Goal: Task Accomplishment & Management: Use online tool/utility

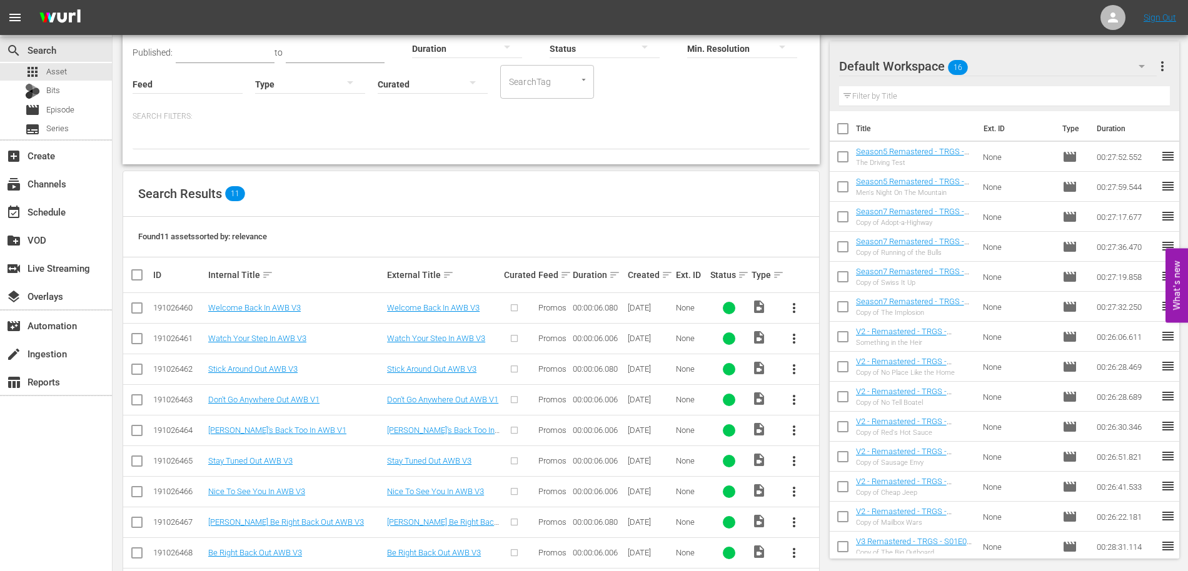
scroll to position [98, 0]
click at [66, 112] on span "Episode" at bounding box center [60, 110] width 28 height 13
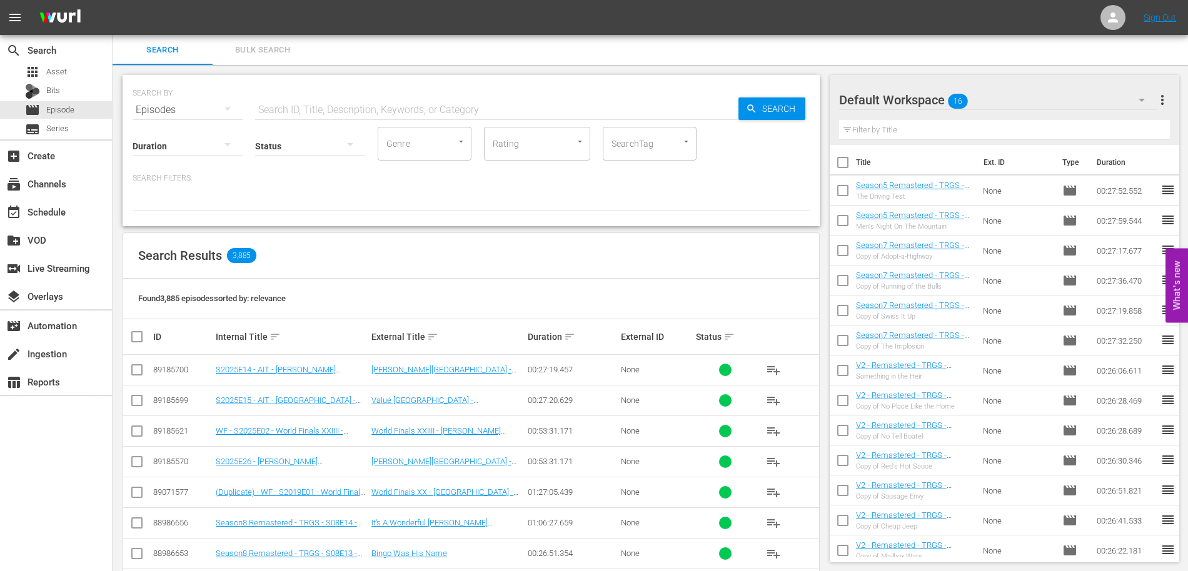
click at [294, 109] on input "text" at bounding box center [496, 110] width 483 height 30
type input "Sports Gone Wrong"
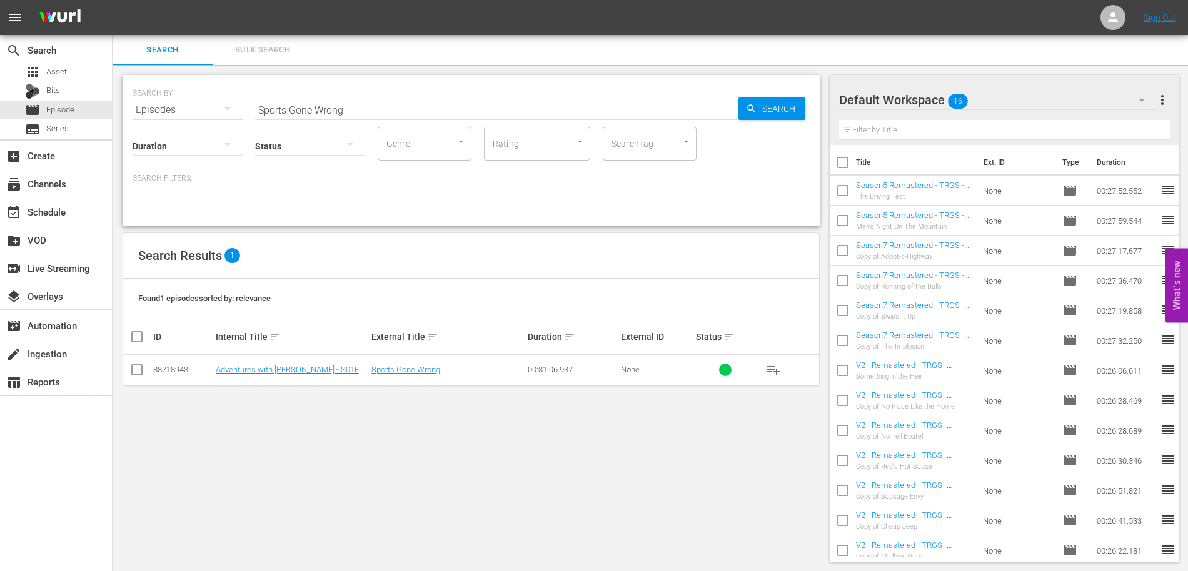
click at [916, 101] on div at bounding box center [884, 100] width 90 height 31
click at [991, 101] on div "Default Workspace 16" at bounding box center [998, 100] width 318 height 35
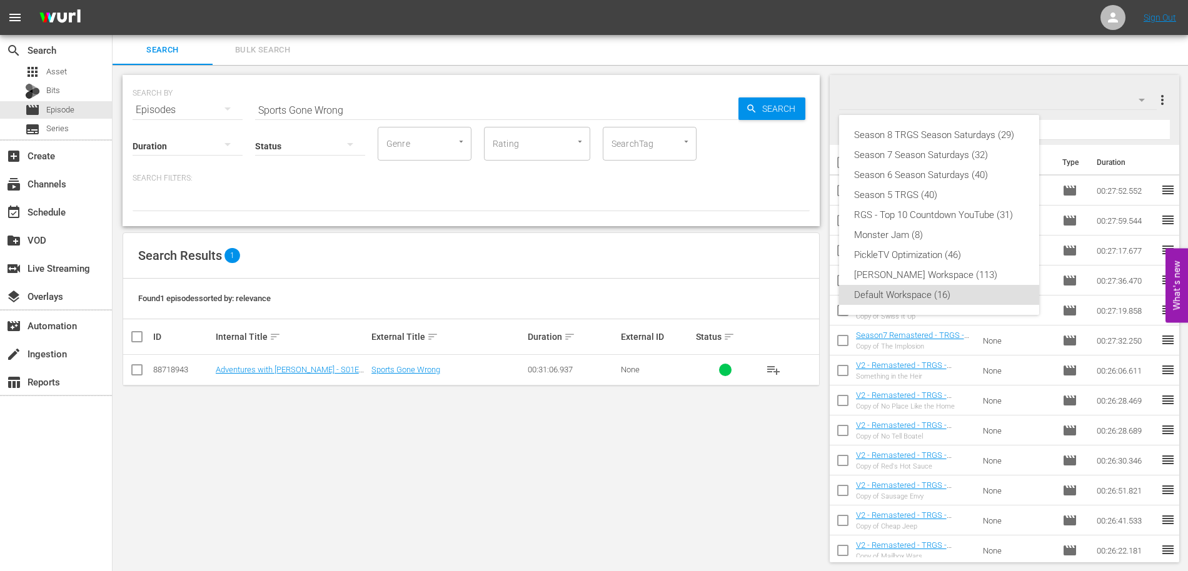
click at [1165, 98] on div "Season 8 TRGS Season Saturdays (29) Season 7 Season Saturdays (32) Season 6 Sea…" at bounding box center [594, 285] width 1188 height 571
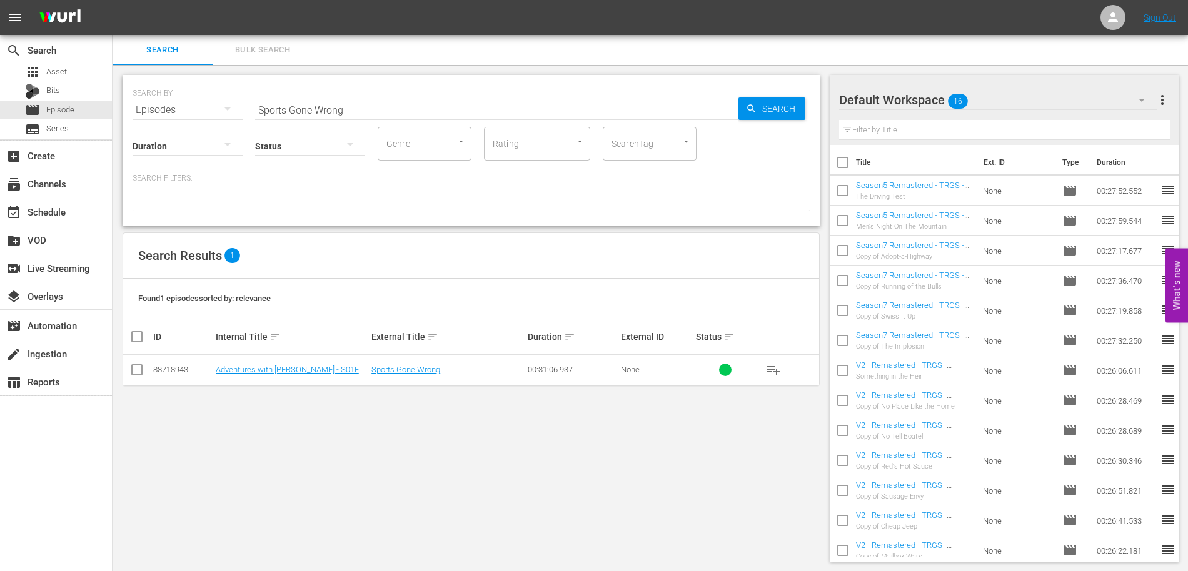
click at [1158, 98] on div "Season 8 TRGS Season Saturdays (29) Season 7 Season Saturdays (32) Season 6 Sea…" at bounding box center [594, 285] width 1188 height 571
click at [1159, 98] on span "more_vert" at bounding box center [1161, 100] width 15 height 15
click at [1078, 103] on div "Add New Workspace" at bounding box center [1081, 101] width 147 height 23
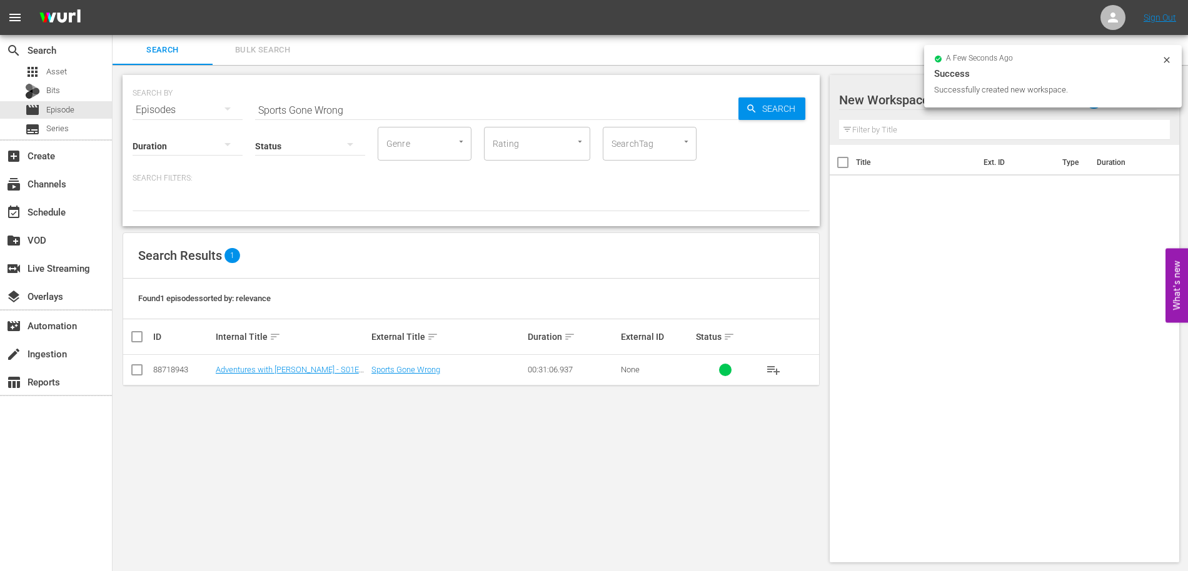
click at [889, 97] on div at bounding box center [945, 100] width 213 height 31
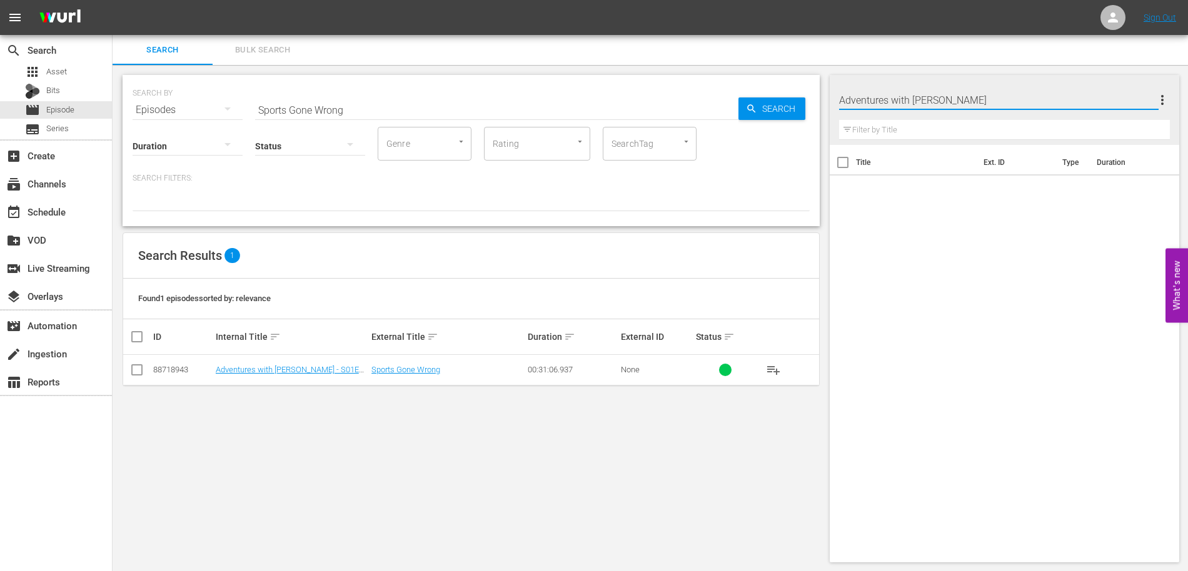
type input "Adventures with [PERSON_NAME]"
click at [503, 428] on div "SEARCH BY Search By Episodes Search ID, Title, Description, Keywords, or Catego…" at bounding box center [471, 319] width 717 height 508
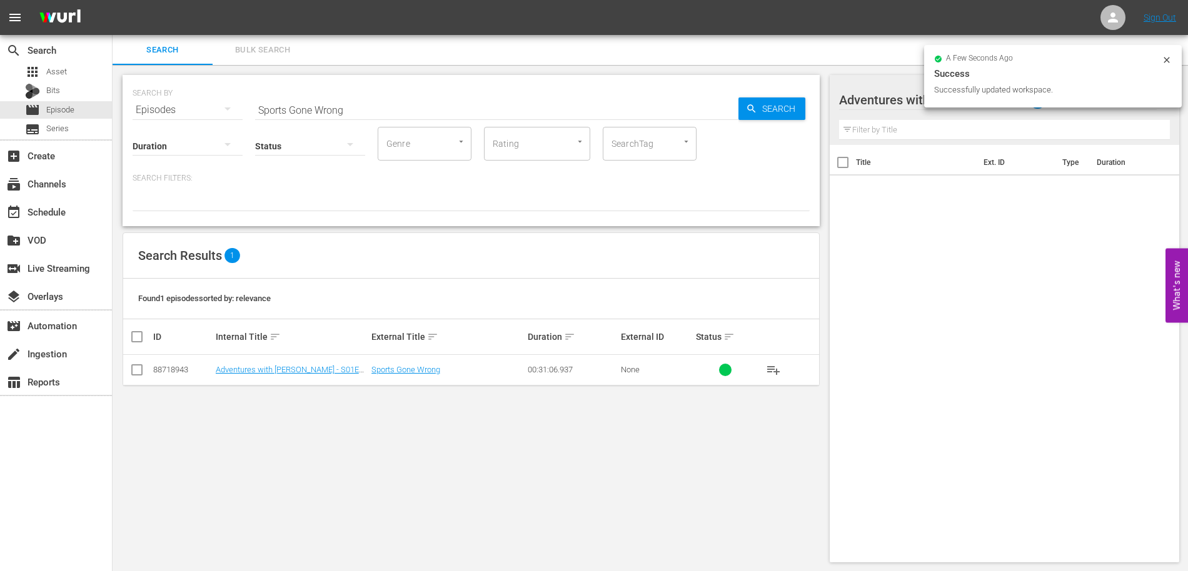
click at [135, 369] on input "checkbox" at bounding box center [136, 372] width 15 height 15
checkbox input "true"
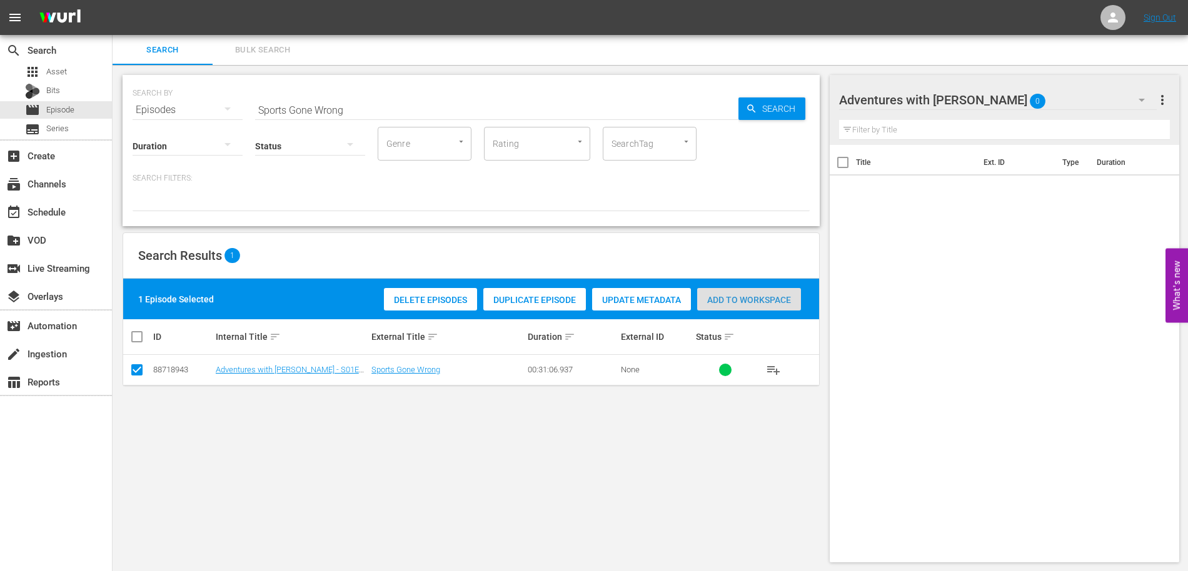
click at [746, 300] on span "Add to Workspace" at bounding box center [749, 300] width 104 height 10
click at [431, 429] on div "SEARCH BY Search By Episodes Search ID, Title, Description, Keywords, or Catego…" at bounding box center [471, 319] width 717 height 508
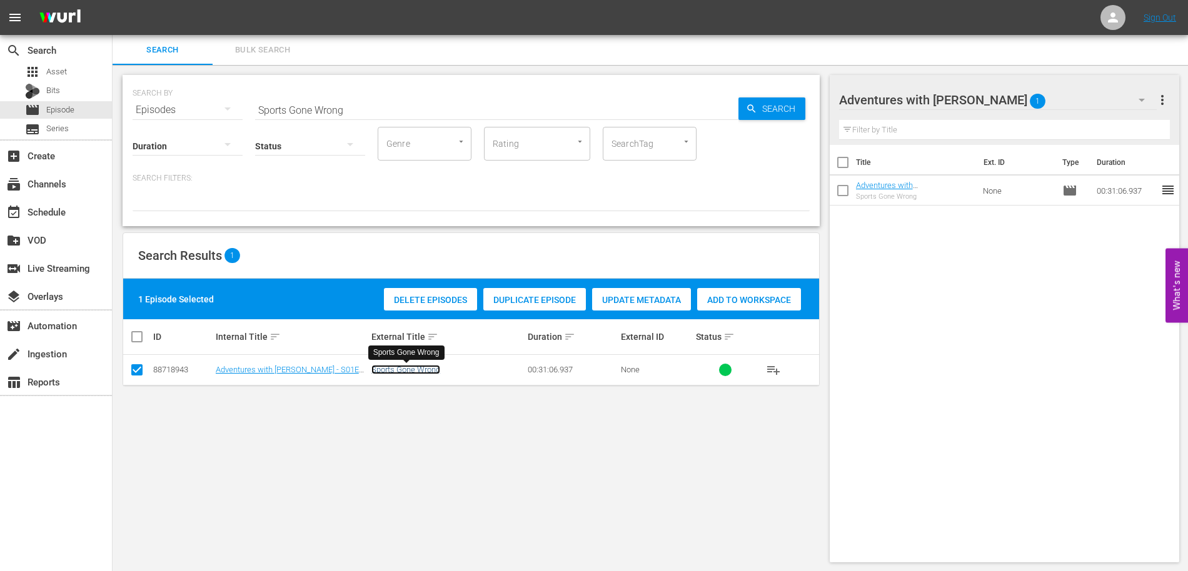
click at [413, 369] on link "Sports Gone Wrong" at bounding box center [405, 369] width 69 height 9
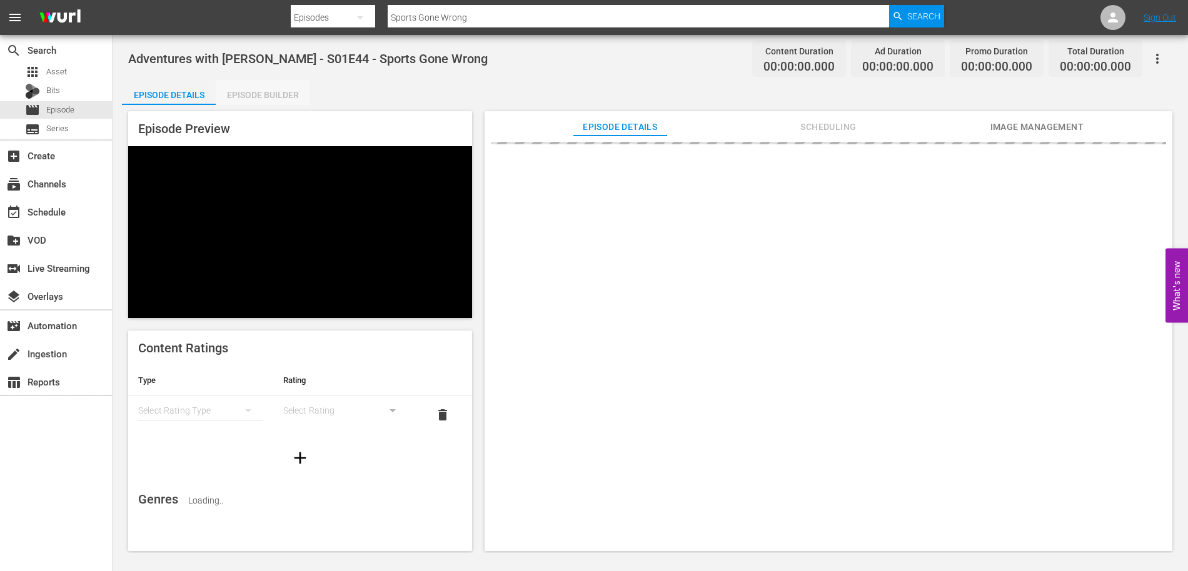
click at [288, 97] on div "Episode Builder" at bounding box center [263, 95] width 94 height 30
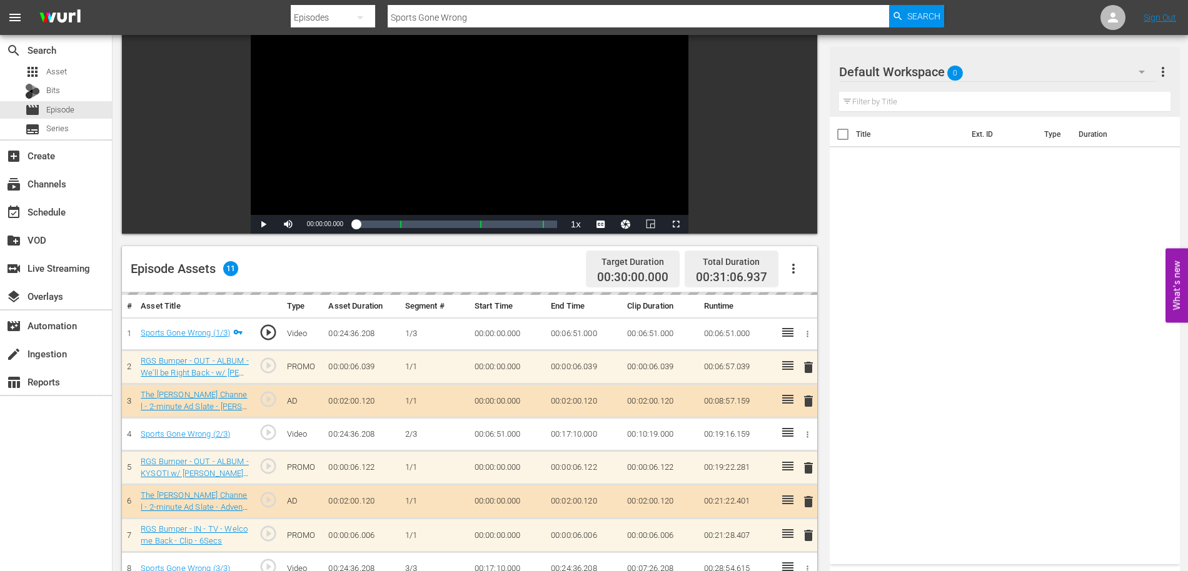
scroll to position [119, 0]
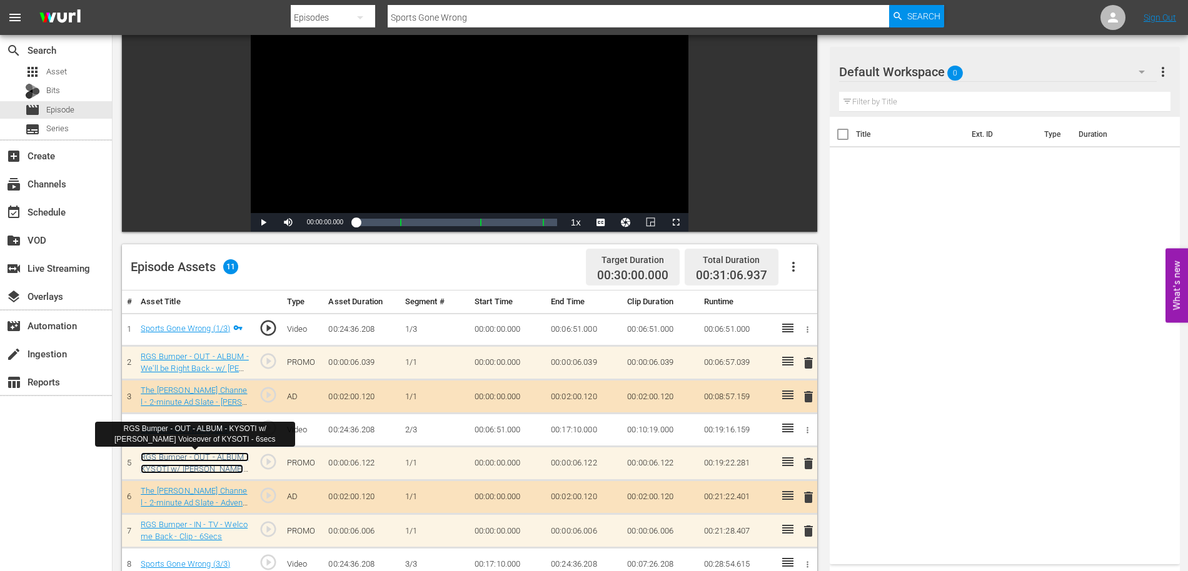
click at [241, 468] on link "RGS Bumper - OUT - ALBUM - KYSOTI w/ [PERSON_NAME] Voiceover of KYSOTI - 6secs" at bounding box center [195, 469] width 108 height 33
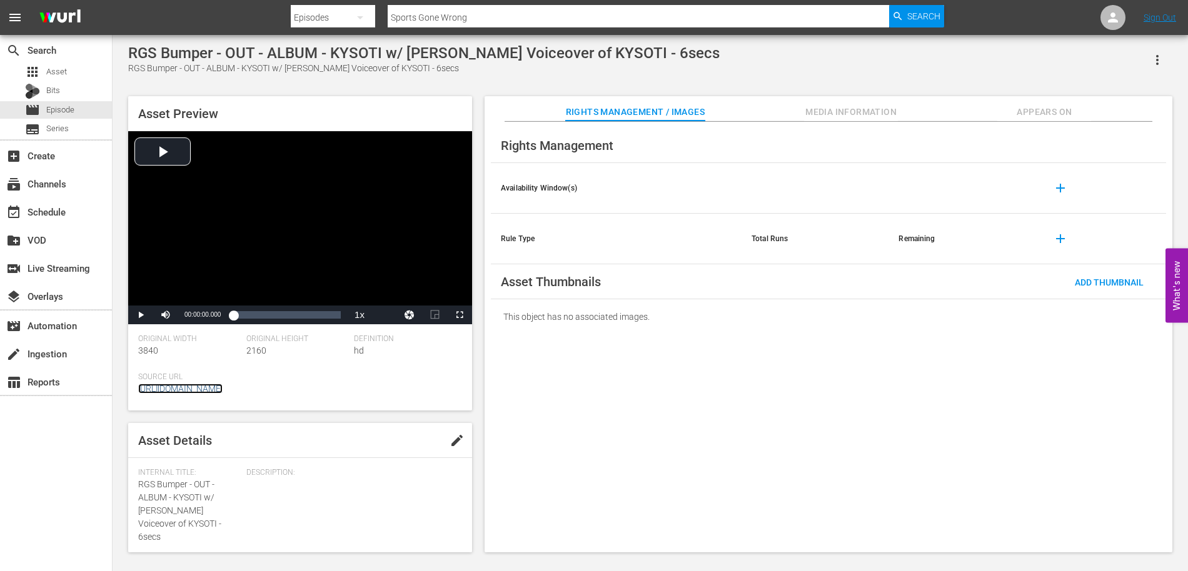
click at [223, 388] on link "[URL][DOMAIN_NAME]" at bounding box center [180, 389] width 84 height 10
click at [623, 56] on div "RGS Bumper - OUT - ALBUM - KYSOTI w/ [PERSON_NAME] Voiceover of KYSOTI - 6secs" at bounding box center [423, 53] width 591 height 18
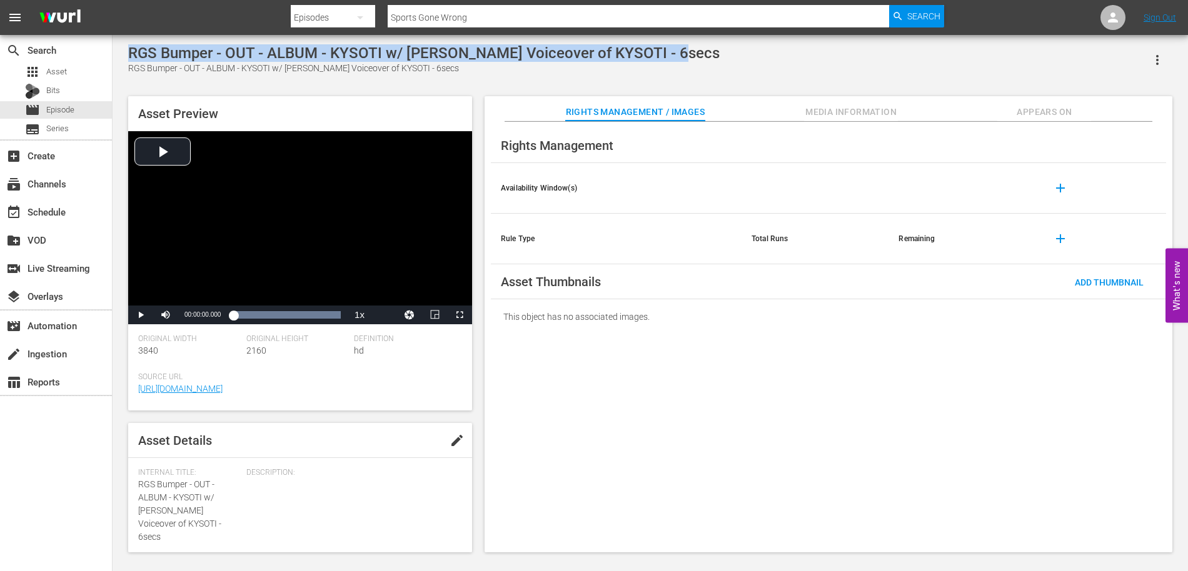
drag, startPoint x: 679, startPoint y: 56, endPoint x: 131, endPoint y: 49, distance: 548.2
click at [131, 49] on div "RGS Bumper - OUT - ALBUM - KYSOTI w/ [PERSON_NAME] Voiceover of KYSOTI - 6secs …" at bounding box center [650, 59] width 1044 height 31
copy div "RGS Bumper - OUT - ALBUM - KYSOTI w/ [PERSON_NAME] Voiceover of KYSOTI - 6secs"
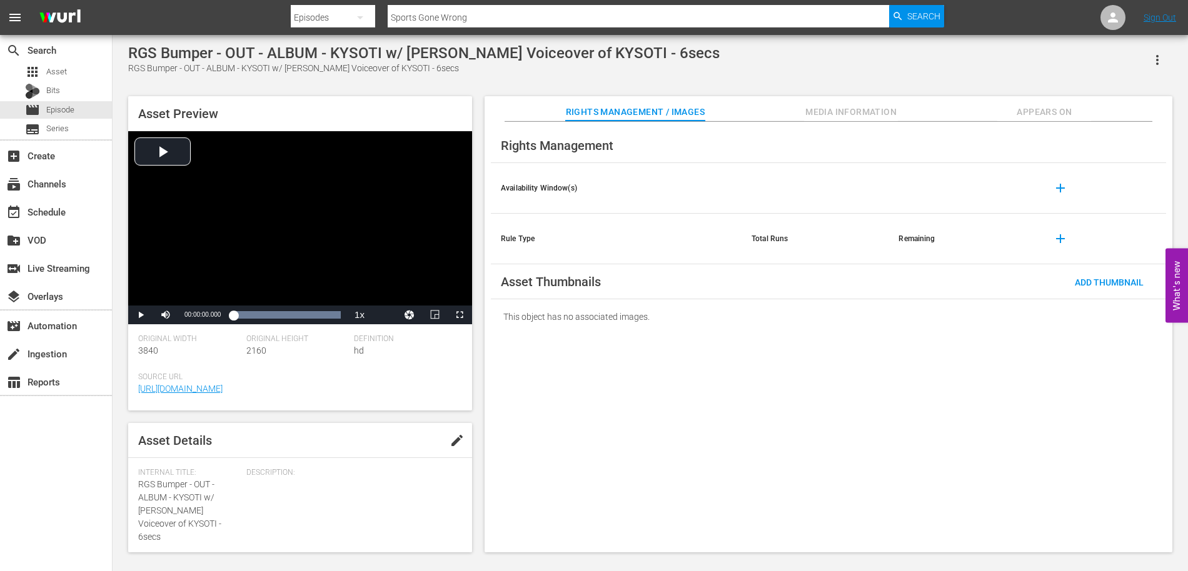
click at [320, 79] on div "RGS Bumper - OUT - ALBUM - KYSOTI w/ [PERSON_NAME] Voiceover of KYSOTI - 6secs …" at bounding box center [650, 295] width 1056 height 502
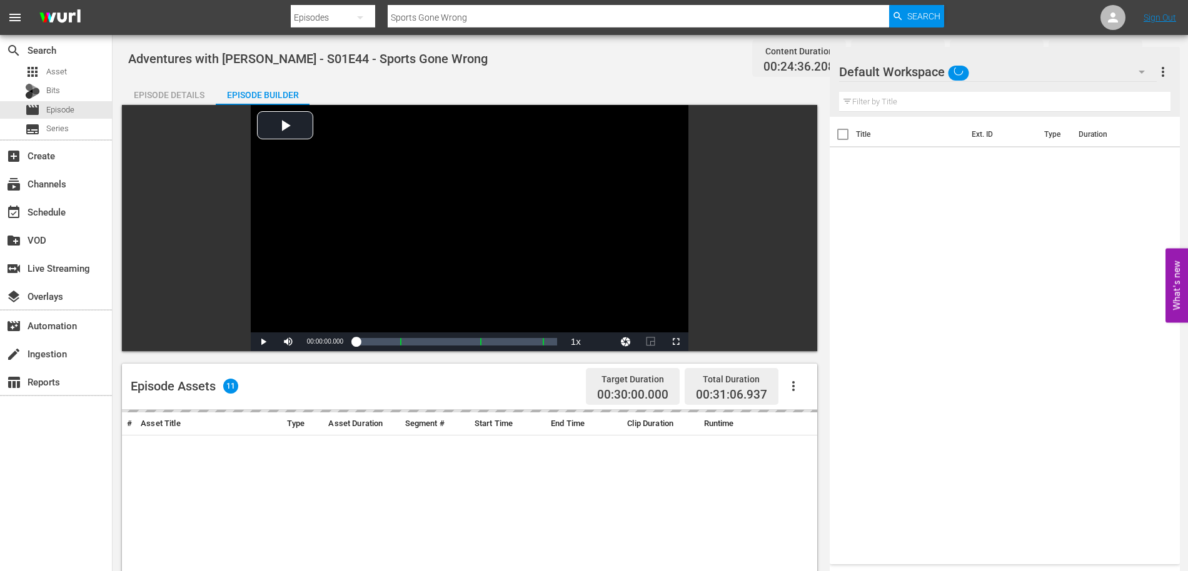
scroll to position [119, 0]
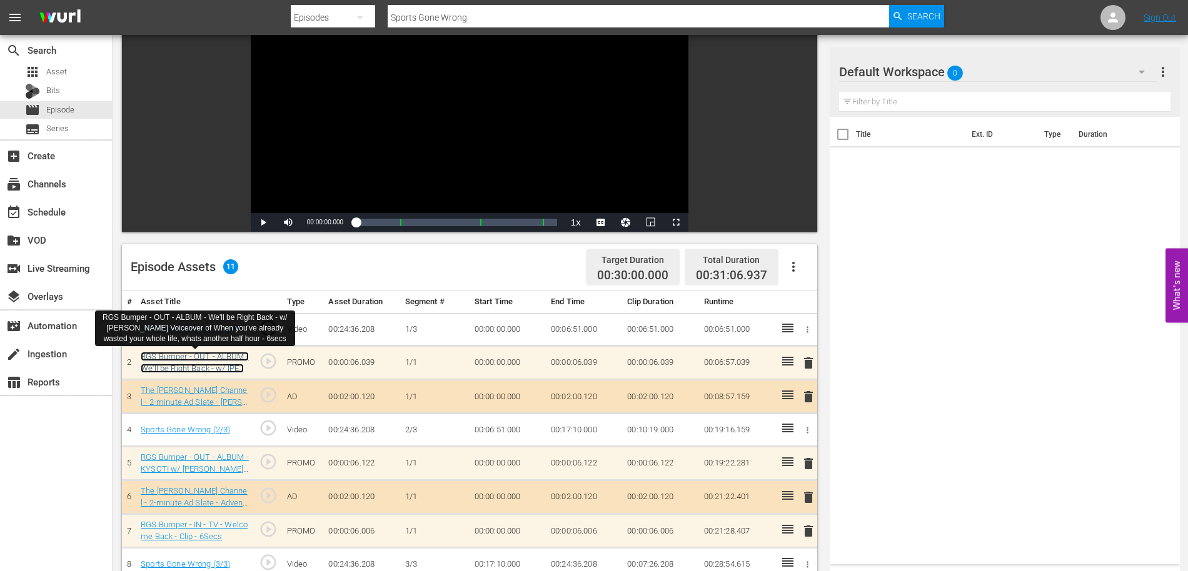
click at [221, 356] on link "RGS Bumper - OUT - ALBUM - We'll be Right Back - w/ [PERSON_NAME] Voiceover of …" at bounding box center [195, 386] width 108 height 68
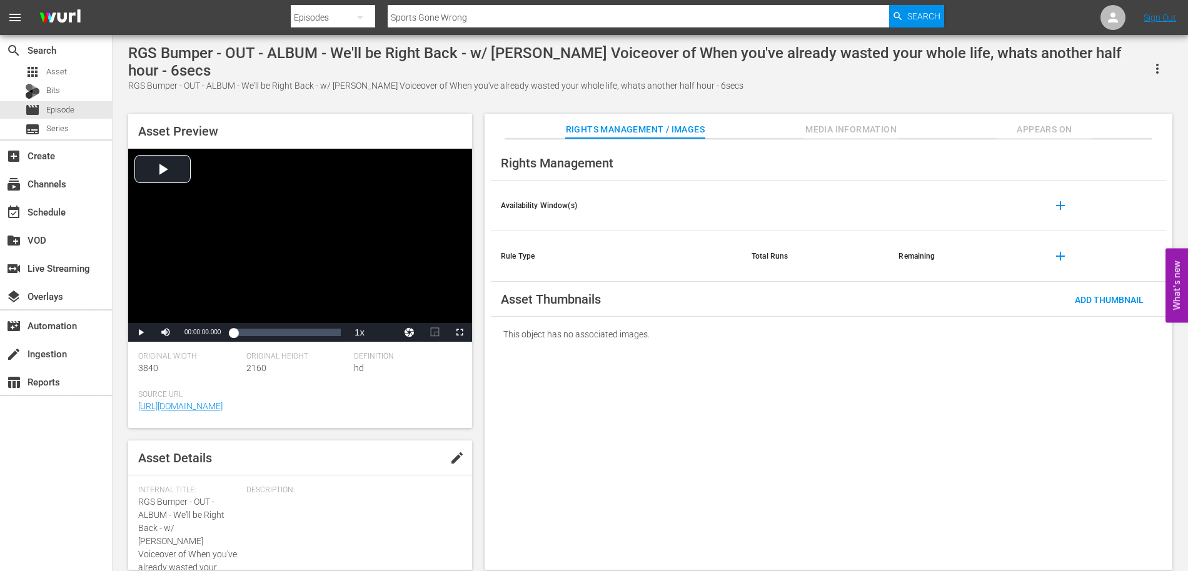
click at [719, 61] on div "RGS Bumper - OUT - ALBUM - We'll be Right Back - w/ [PERSON_NAME] Voiceover of …" at bounding box center [635, 61] width 1014 height 35
click at [796, 56] on div "RGS Bumper - OUT - ALBUM - We'll be Right Back - w/ [PERSON_NAME] Voiceover of …" at bounding box center [635, 61] width 1014 height 35
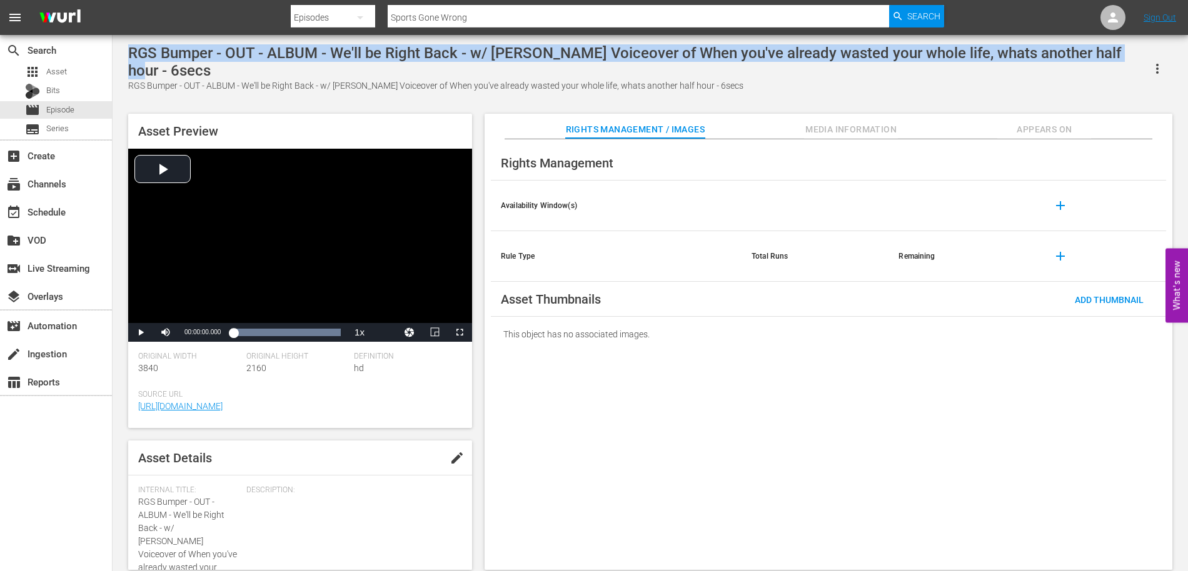
drag, startPoint x: 1118, startPoint y: 54, endPoint x: 164, endPoint y: 48, distance: 954.4
click at [164, 41] on div "RGS Bumper - OUT - ALBUM - We'll be Right Back - w/ [PERSON_NAME] Voiceover of …" at bounding box center [650, 304] width 1075 height 538
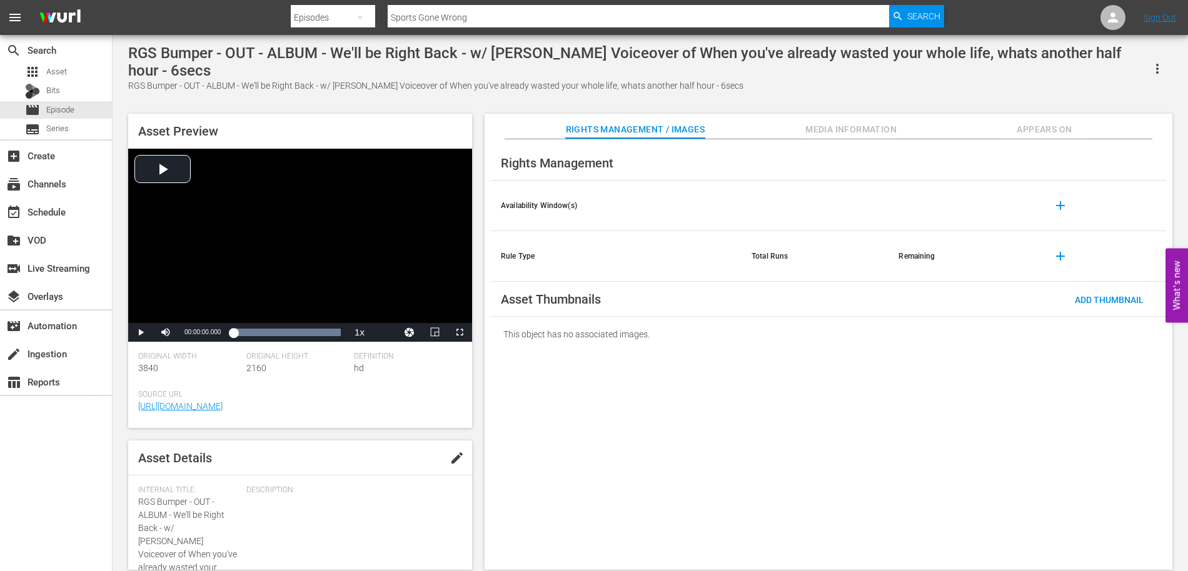
click at [171, 68] on div "RGS Bumper - OUT - ALBUM - We'll be Right Back - w/ [PERSON_NAME] Voiceover of …" at bounding box center [635, 61] width 1014 height 35
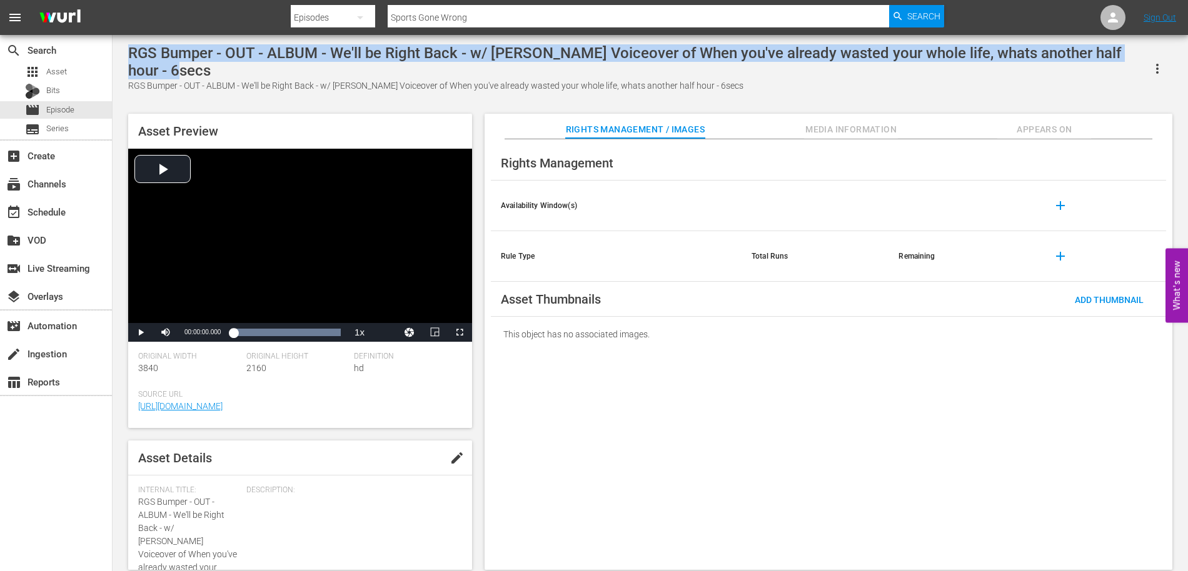
drag, startPoint x: 171, startPoint y: 71, endPoint x: 125, endPoint y: 54, distance: 49.2
click at [125, 54] on div "RGS Bumper - OUT - ALBUM - We'll be Right Back - w/ [PERSON_NAME] Voiceover of …" at bounding box center [650, 303] width 1056 height 519
copy div "RGS Bumper - OUT - ALBUM - We'll be Right Back - w/ [PERSON_NAME] Voiceover of …"
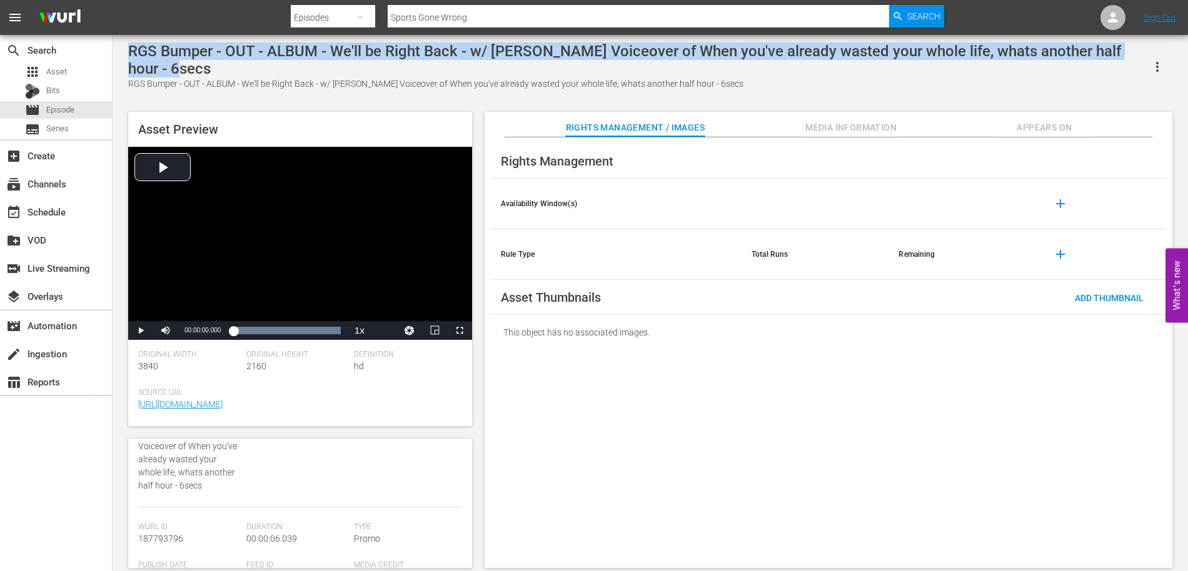
scroll to position [232, 0]
click at [223, 406] on link "[URL][DOMAIN_NAME]" at bounding box center [180, 404] width 84 height 10
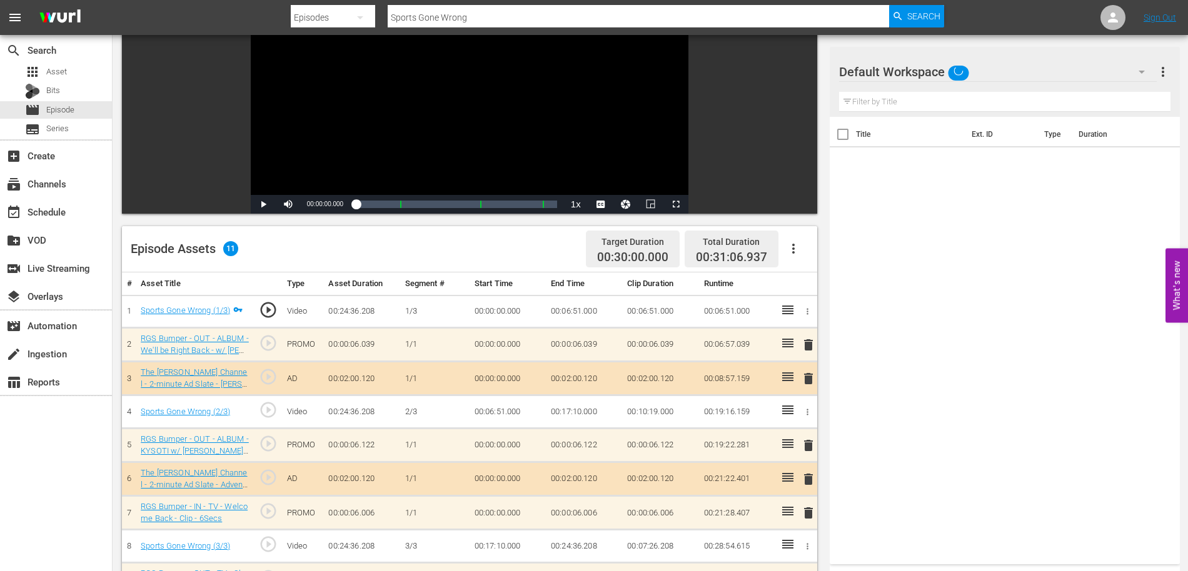
scroll to position [139, 0]
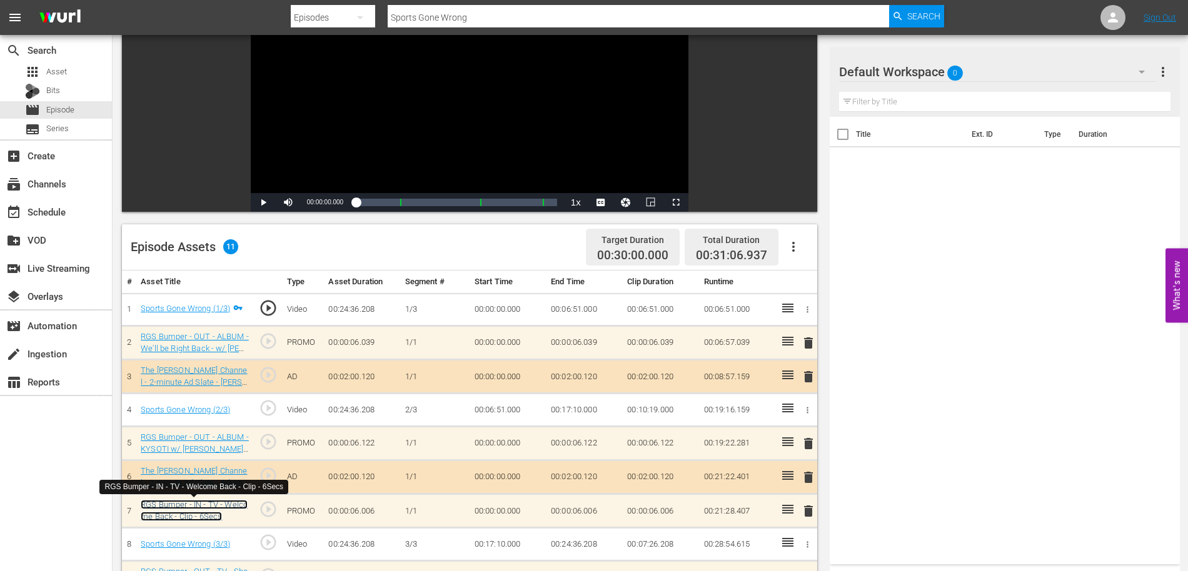
click at [232, 506] on link "RGS Bumper - IN - TV - Welcome Back - Clip - 6Secs" at bounding box center [194, 510] width 107 height 21
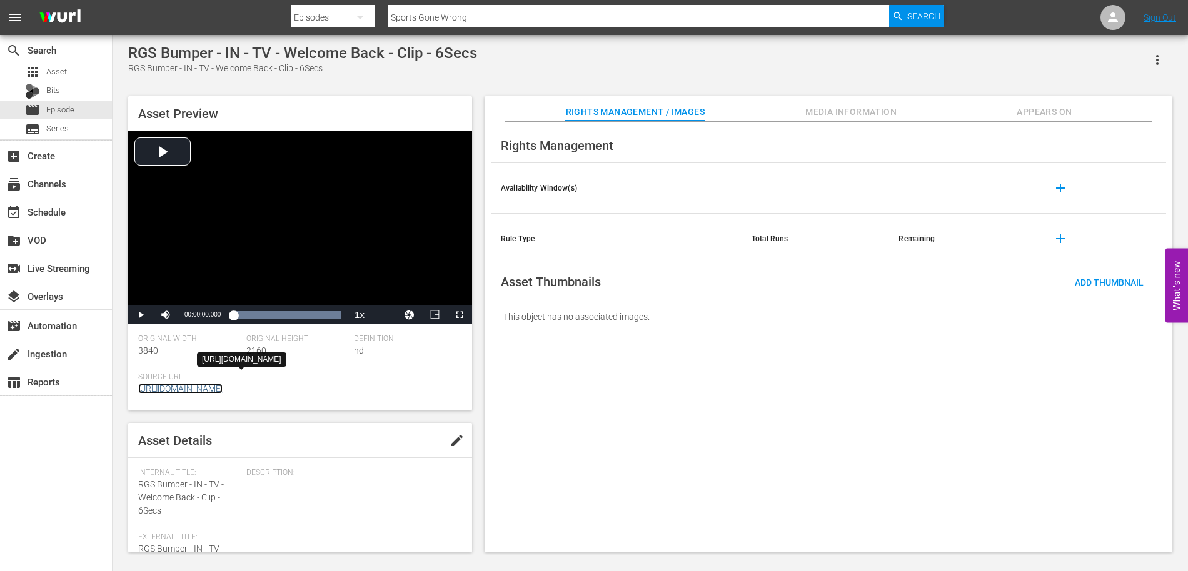
click at [223, 387] on link "[URL][DOMAIN_NAME]" at bounding box center [180, 389] width 84 height 10
click at [391, 40] on div "RGS Bumper - IN - TV - Welcome Back - Clip - 6Secs RGS Bumper - IN - TV - Welco…" at bounding box center [650, 295] width 1075 height 521
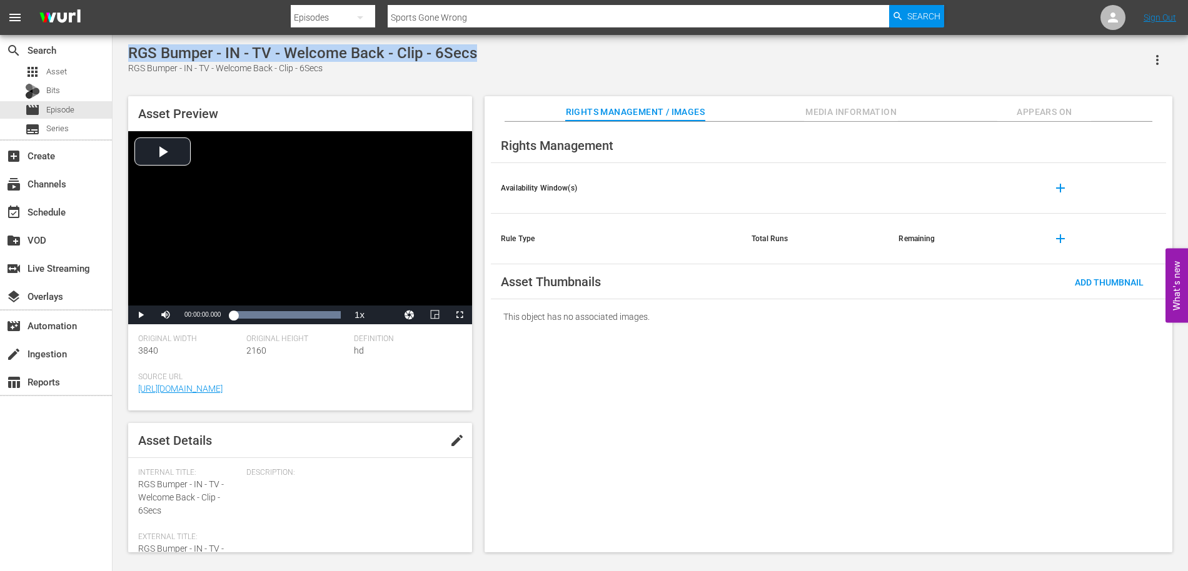
drag, startPoint x: 496, startPoint y: 51, endPoint x: 121, endPoint y: 54, distance: 375.6
click at [121, 54] on div "RGS Bumper - IN - TV - Welcome Back - Clip - 6Secs RGS Bumper - IN - TV - Welco…" at bounding box center [650, 295] width 1075 height 521
copy div "RGS Bumper - IN - TV - Welcome Back - Clip - 6Secs"
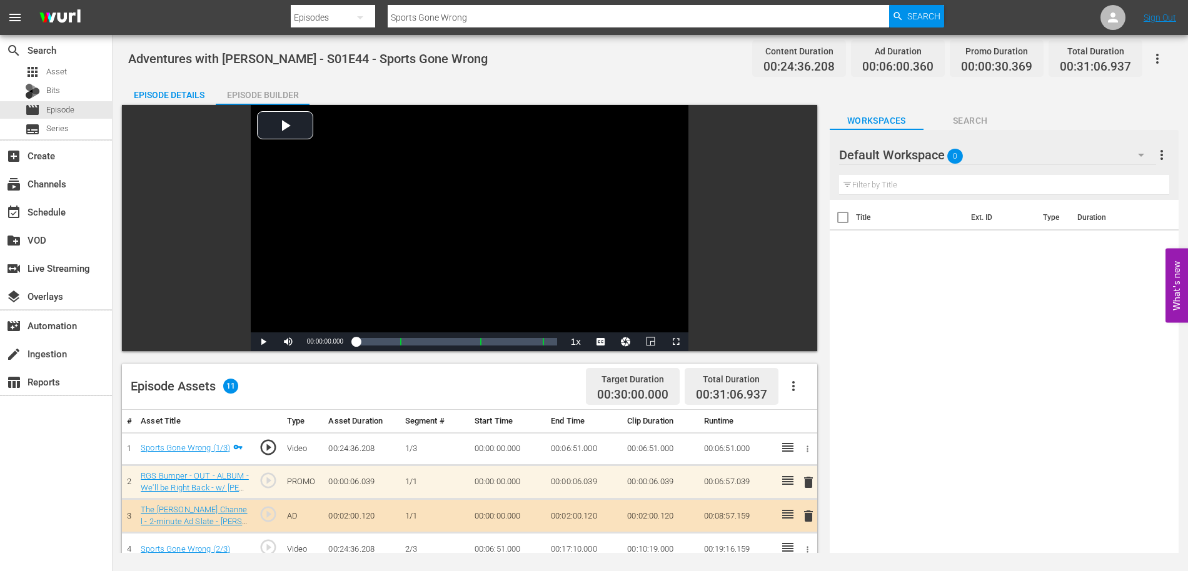
click at [254, 95] on div "Episode Builder" at bounding box center [263, 95] width 94 height 30
click at [259, 94] on div "Episode Builder" at bounding box center [263, 95] width 94 height 30
click at [305, 507] on td "AD" at bounding box center [303, 516] width 42 height 34
click at [60, 110] on span "Episode" at bounding box center [60, 110] width 28 height 13
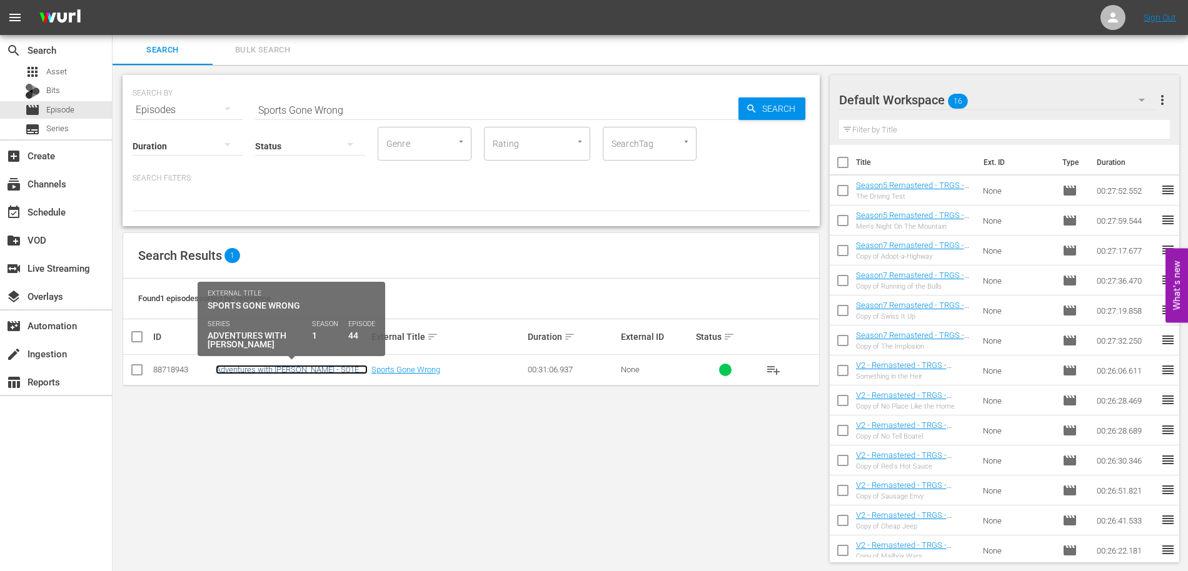
click at [299, 371] on link "Adventures with [PERSON_NAME] - S01E44 - Sports Gone Wrong" at bounding box center [292, 374] width 152 height 19
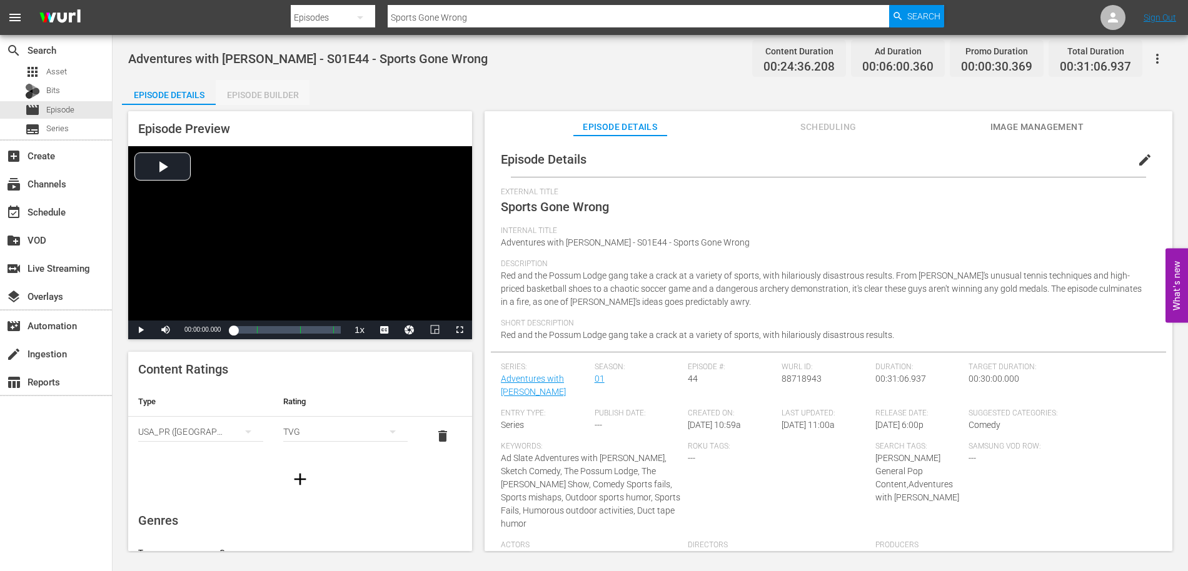
click at [279, 99] on div "Episode Builder" at bounding box center [263, 95] width 94 height 30
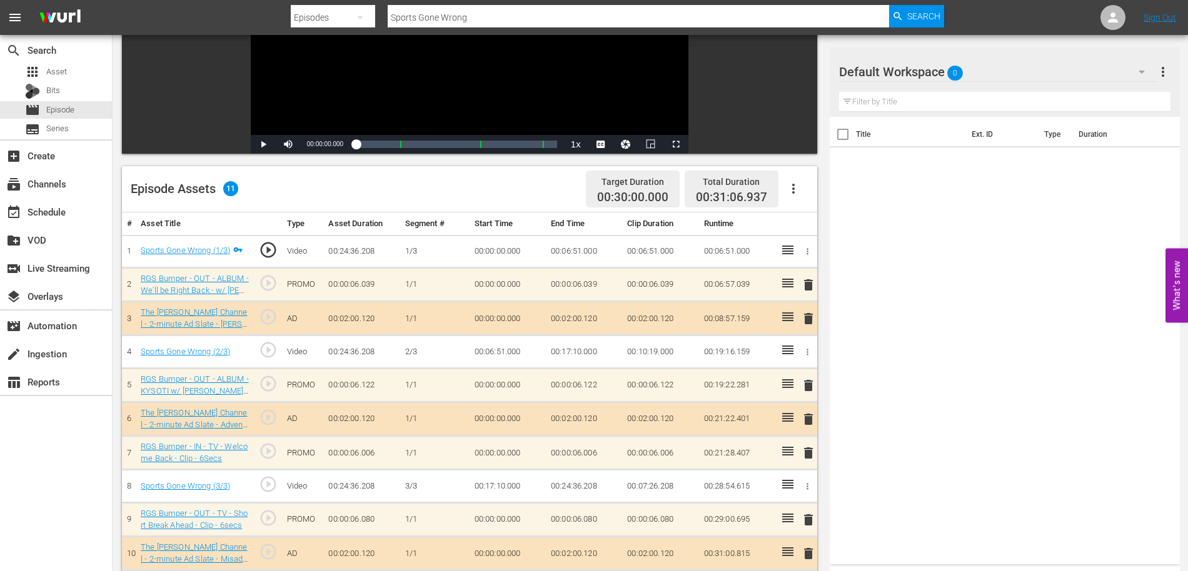
scroll to position [326, 0]
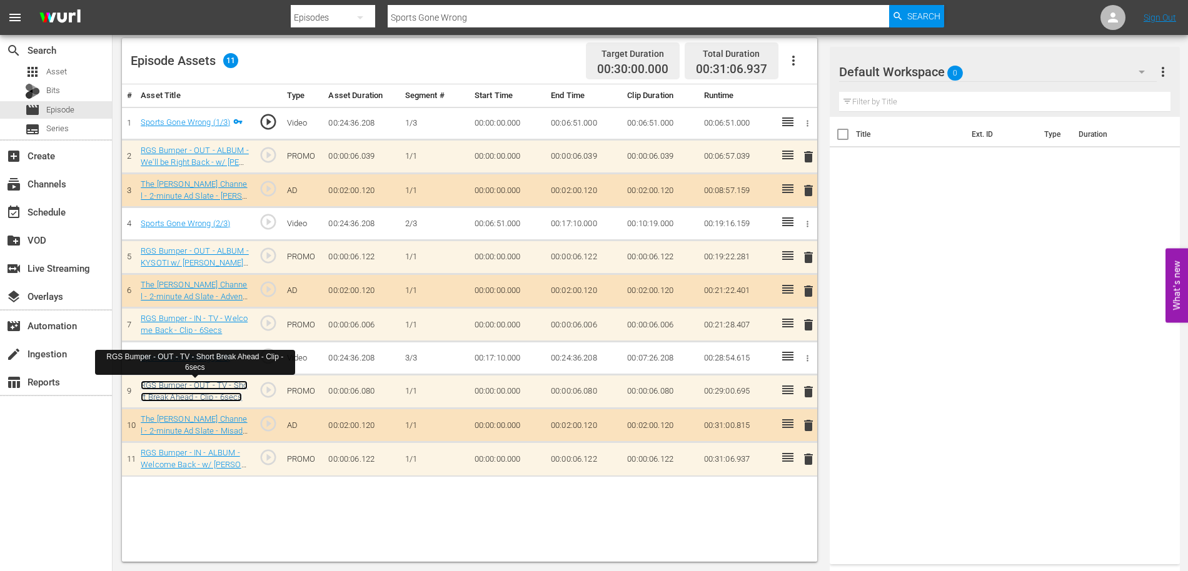
click at [226, 388] on link "RGS Bumper - OUT - TV - Short Break Ahead - Clip - 6secs" at bounding box center [194, 391] width 107 height 21
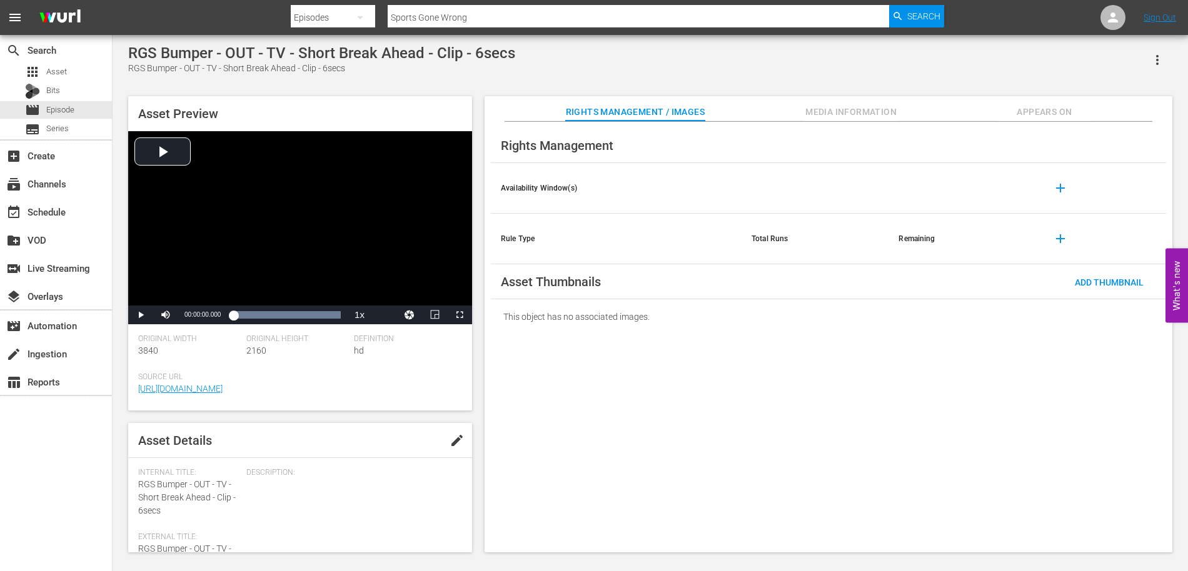
click at [483, 62] on div "RGS Bumper - OUT - TV - Short Break Ahead - Clip - 6secs" at bounding box center [321, 68] width 387 height 13
drag, startPoint x: 530, startPoint y: 55, endPoint x: 125, endPoint y: 51, distance: 405.0
click at [125, 51] on div "RGS Bumper - OUT - TV - Short Break Ahead - Clip - 6secs RGS Bumper - OUT - TV …" at bounding box center [650, 295] width 1056 height 502
copy div "RGS Bumper - OUT - TV - Short Break Ahead - Clip - 6secs"
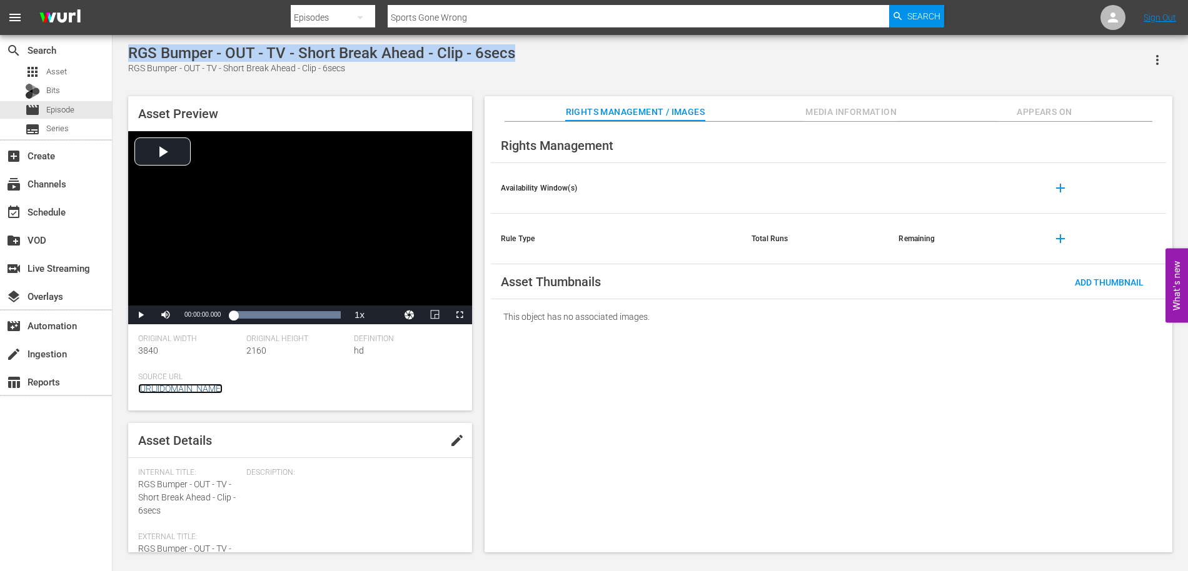
click at [223, 393] on link "[URL][DOMAIN_NAME]" at bounding box center [180, 389] width 84 height 10
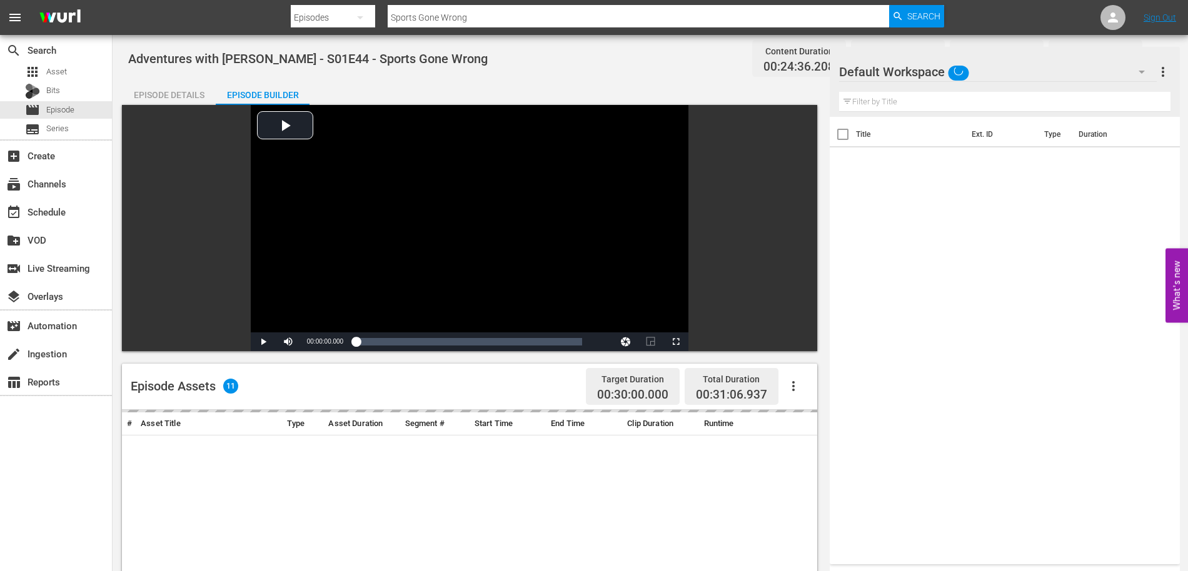
scroll to position [326, 0]
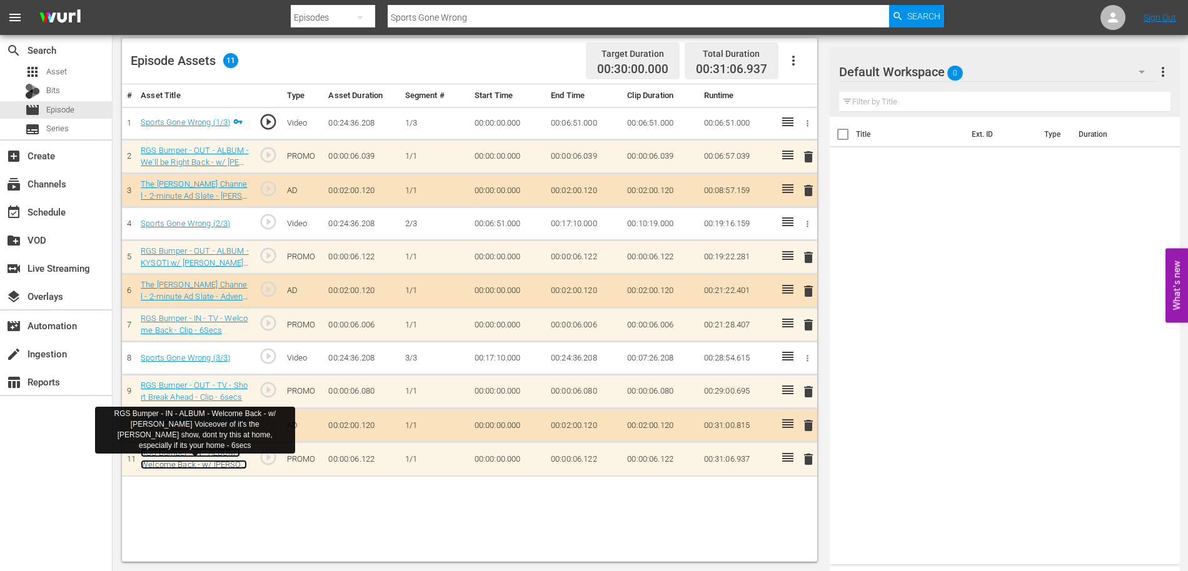
click at [198, 454] on link "RGS Bumper - IN - ALBUM - Welcome Back - w/ [PERSON_NAME] Voiceover of it's the…" at bounding box center [195, 482] width 108 height 68
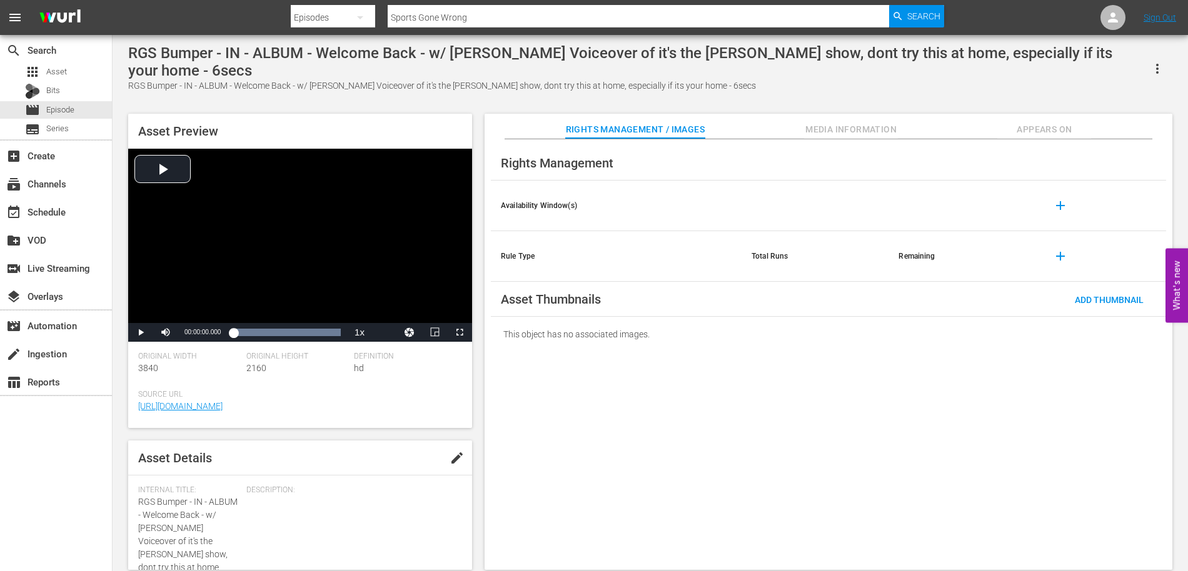
click at [495, 57] on div "RGS Bumper - IN - ALBUM - Welcome Back - w/ [PERSON_NAME] Voiceover of it's the…" at bounding box center [635, 61] width 1014 height 35
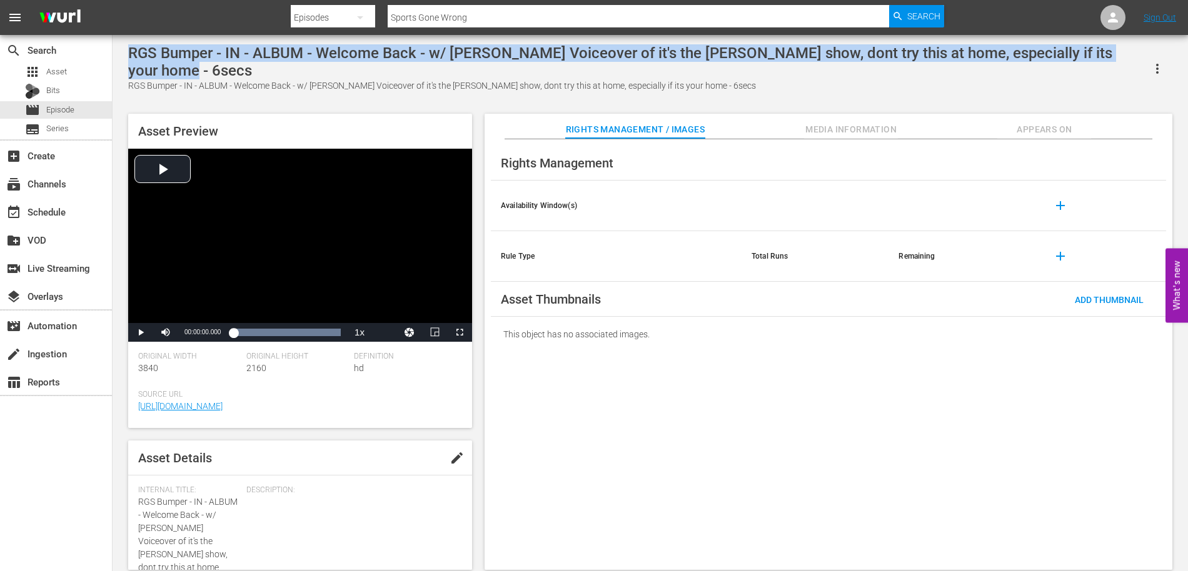
drag, startPoint x: 1138, startPoint y: 53, endPoint x: 130, endPoint y: 53, distance: 1007.5
click at [130, 54] on div "RGS Bumper - IN - ALBUM - Welcome Back - w/ [PERSON_NAME] Voiceover of it's the…" at bounding box center [635, 61] width 1014 height 35
copy div "RGS Bumper - IN - ALBUM - Welcome Back - w/ [PERSON_NAME] Voiceover of it's the…"
click at [223, 401] on link "[URL][DOMAIN_NAME]" at bounding box center [180, 406] width 84 height 10
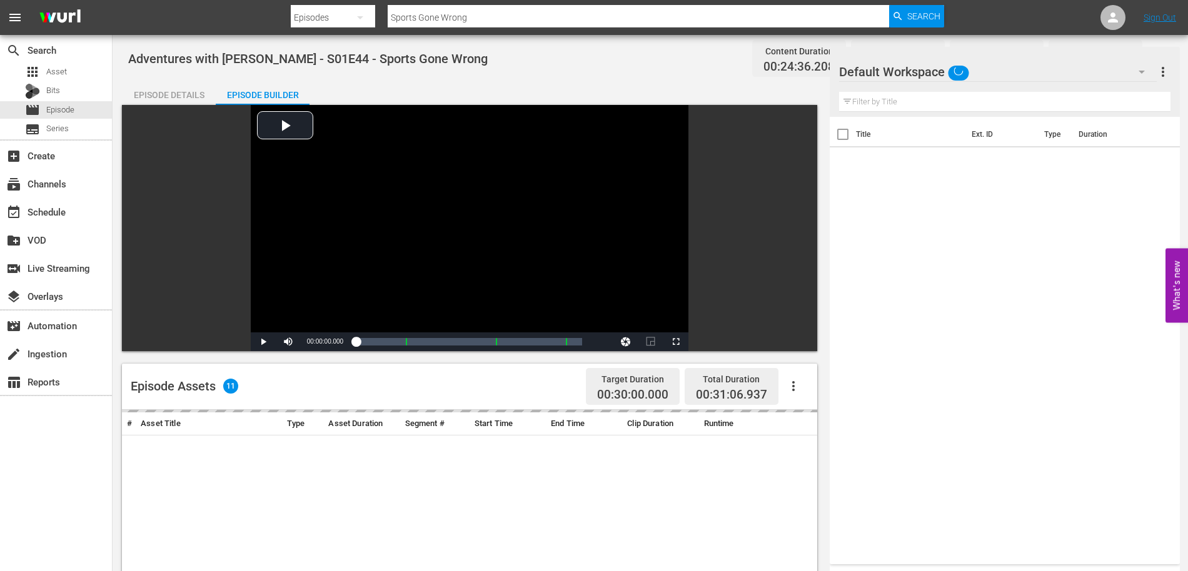
scroll to position [326, 0]
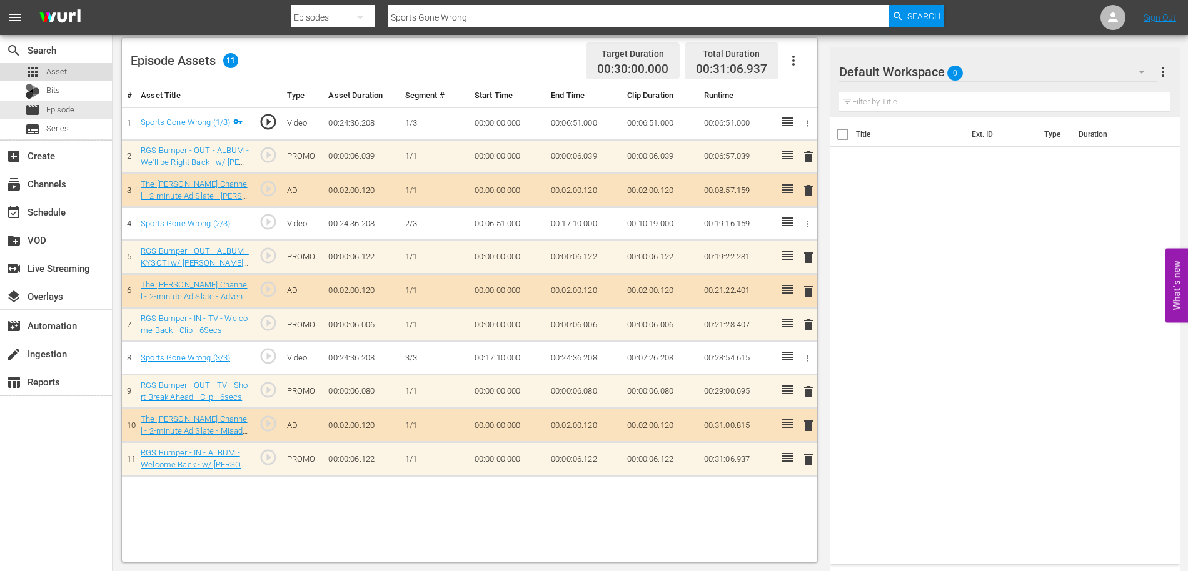
click at [57, 73] on span "Asset" at bounding box center [56, 72] width 21 height 13
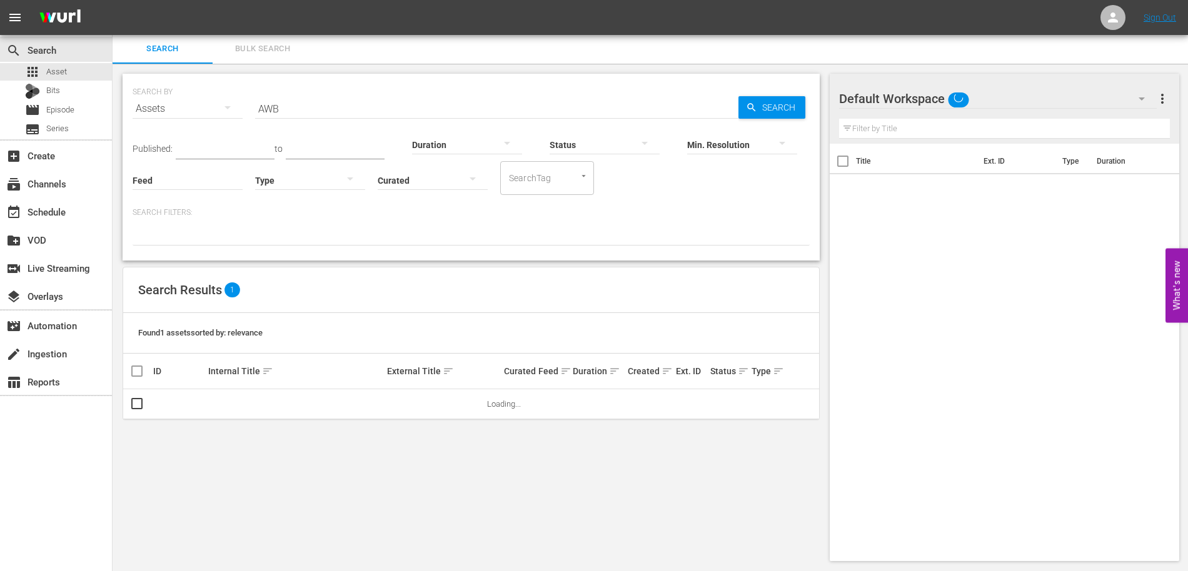
scroll to position [210, 0]
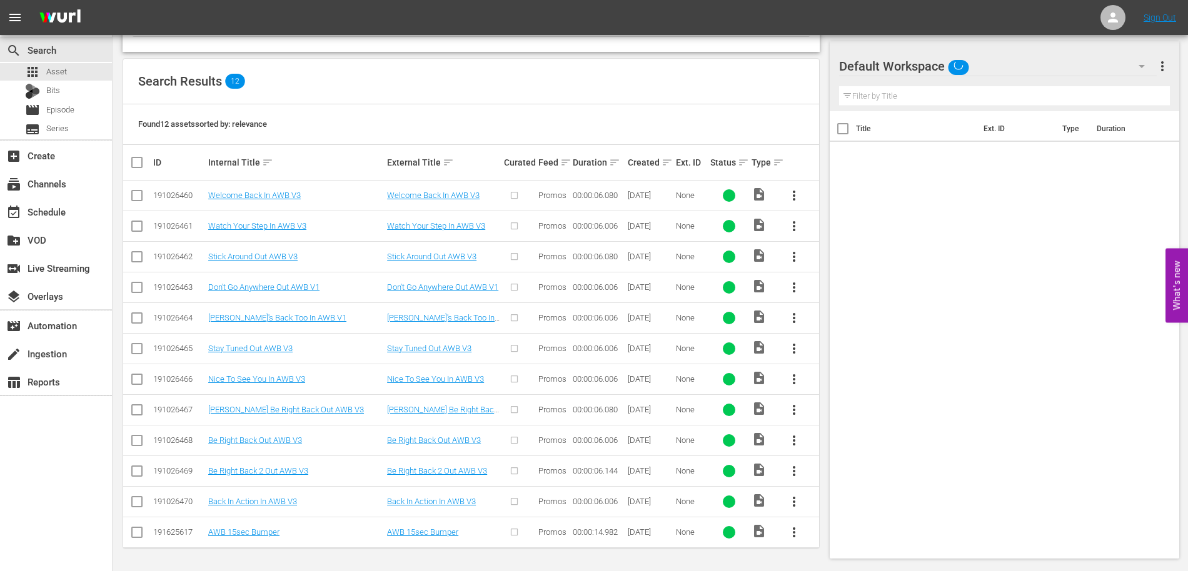
click at [311, 108] on div "Found 12 assets sorted by: relevance" at bounding box center [471, 124] width 696 height 41
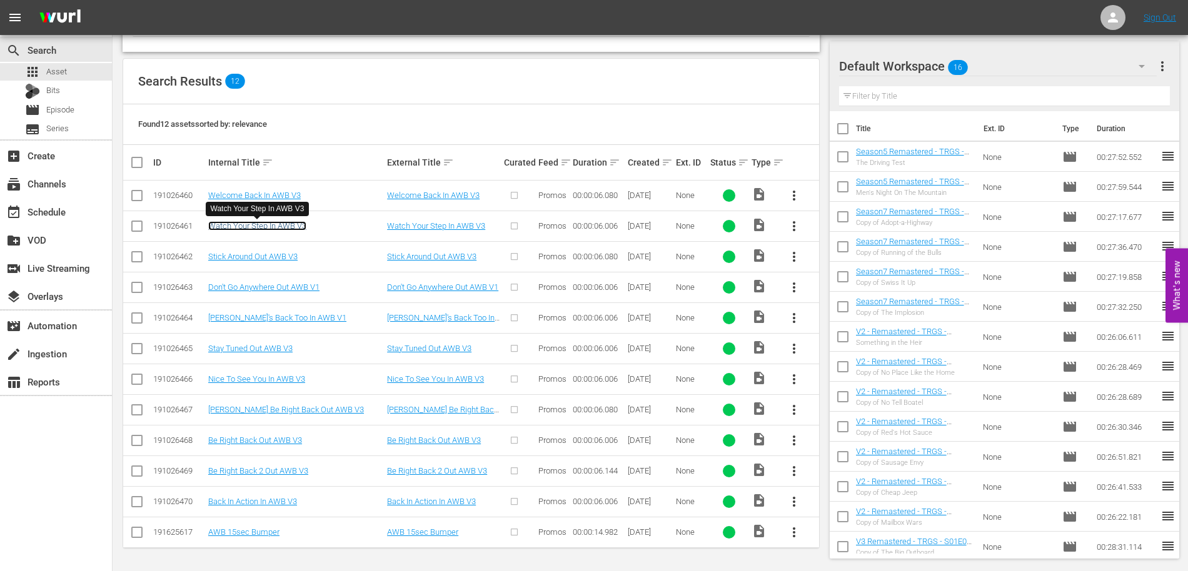
click at [280, 226] on link "Watch Your Step In AWB V3" at bounding box center [257, 225] width 98 height 9
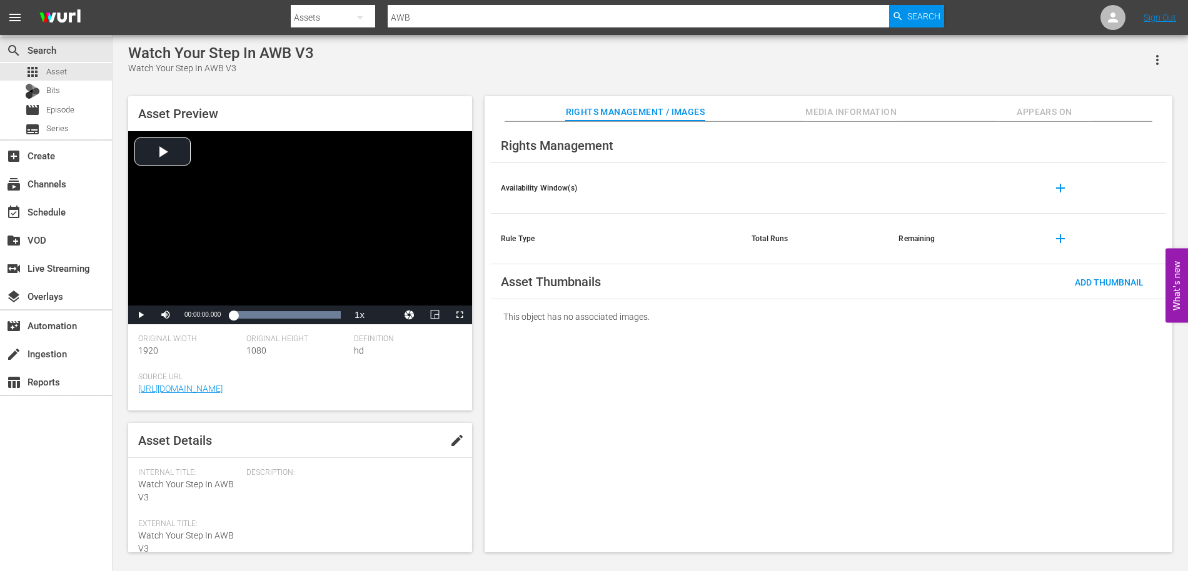
click at [1046, 106] on span "Appears On" at bounding box center [1044, 112] width 94 height 16
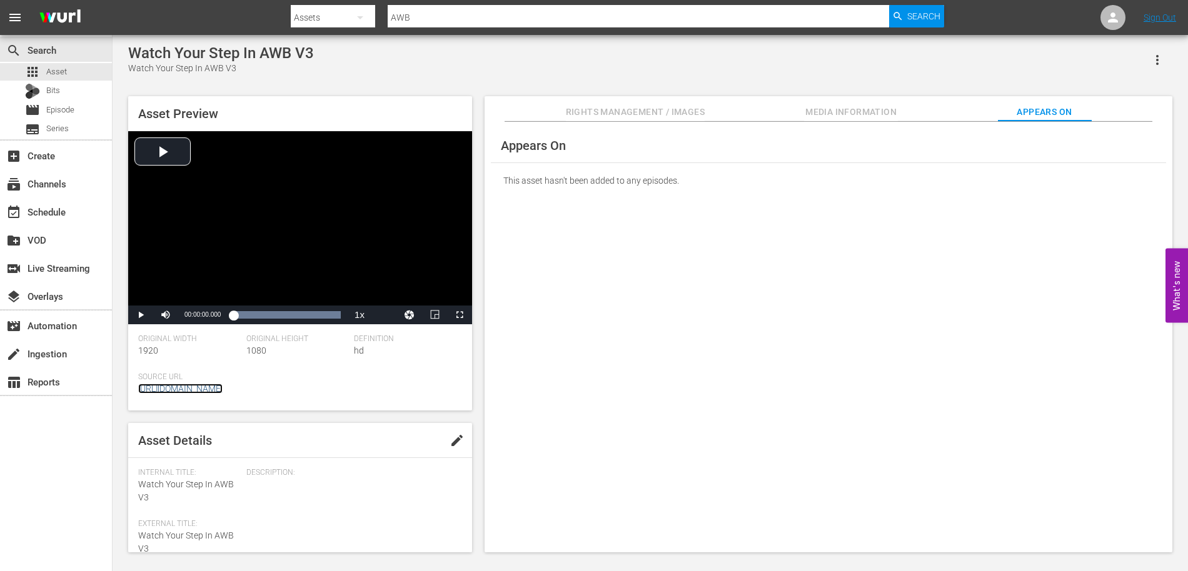
click at [223, 391] on link "[URL][DOMAIN_NAME]" at bounding box center [180, 389] width 84 height 10
click at [266, 72] on div "Watch Your Step In AWB V3" at bounding box center [221, 68] width 186 height 13
drag, startPoint x: 326, startPoint y: 53, endPoint x: 119, endPoint y: 53, distance: 206.9
click at [119, 53] on div "Watch Your Step In AWB V3 Watch Your Step In AWB V3 Asset Preview Video Player …" at bounding box center [650, 295] width 1075 height 521
copy div "Watch Your Step In AWB V3"
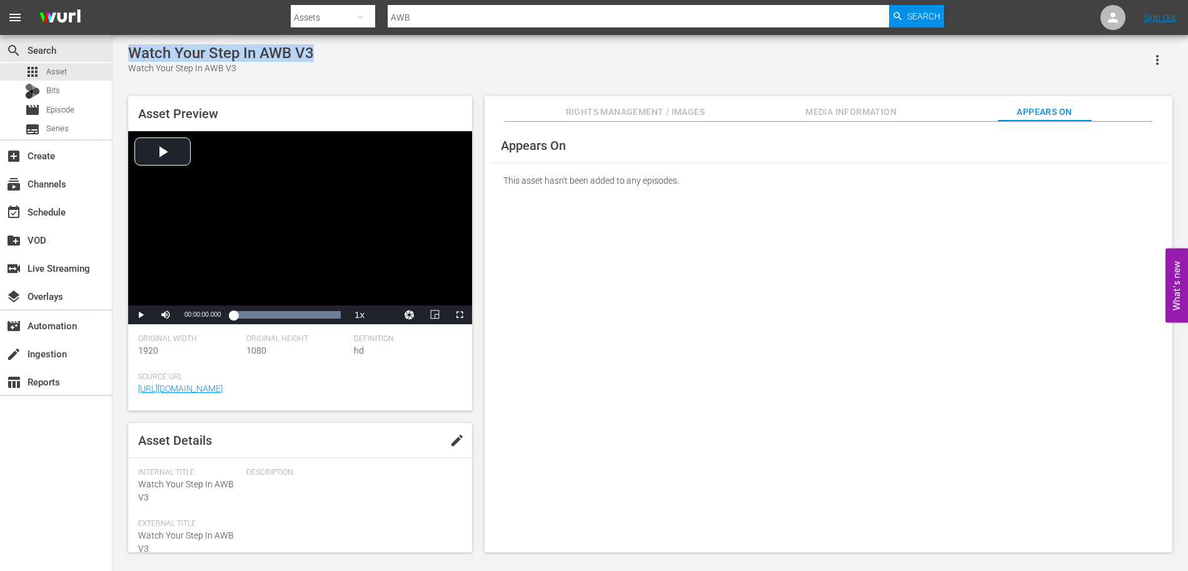
scroll to position [1, 0]
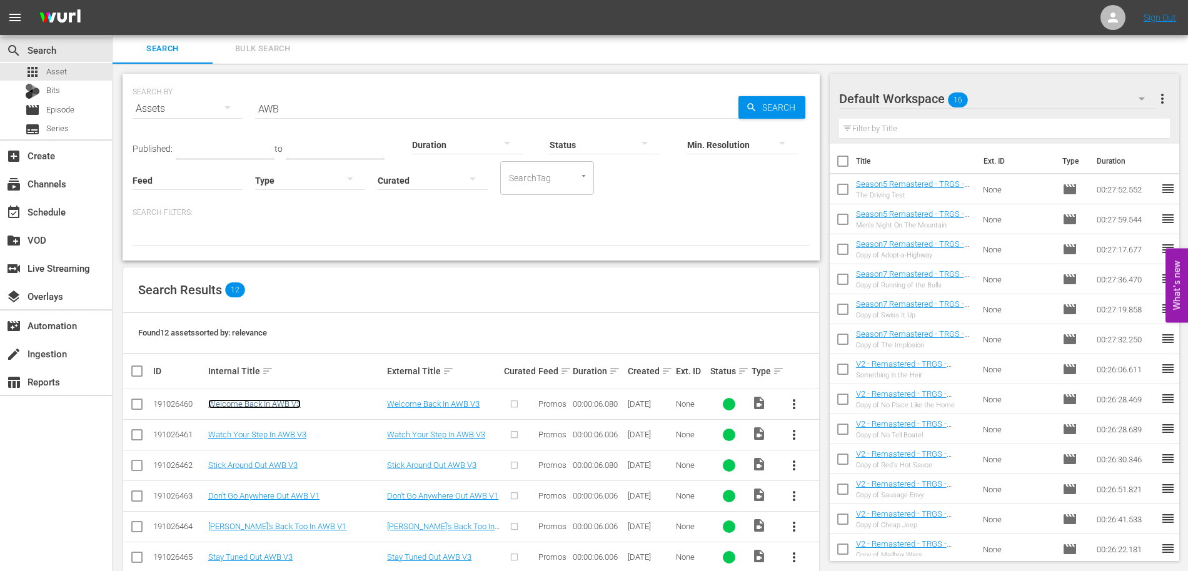
click at [239, 403] on link "Welcome Back In AWB V3" at bounding box center [254, 403] width 93 height 9
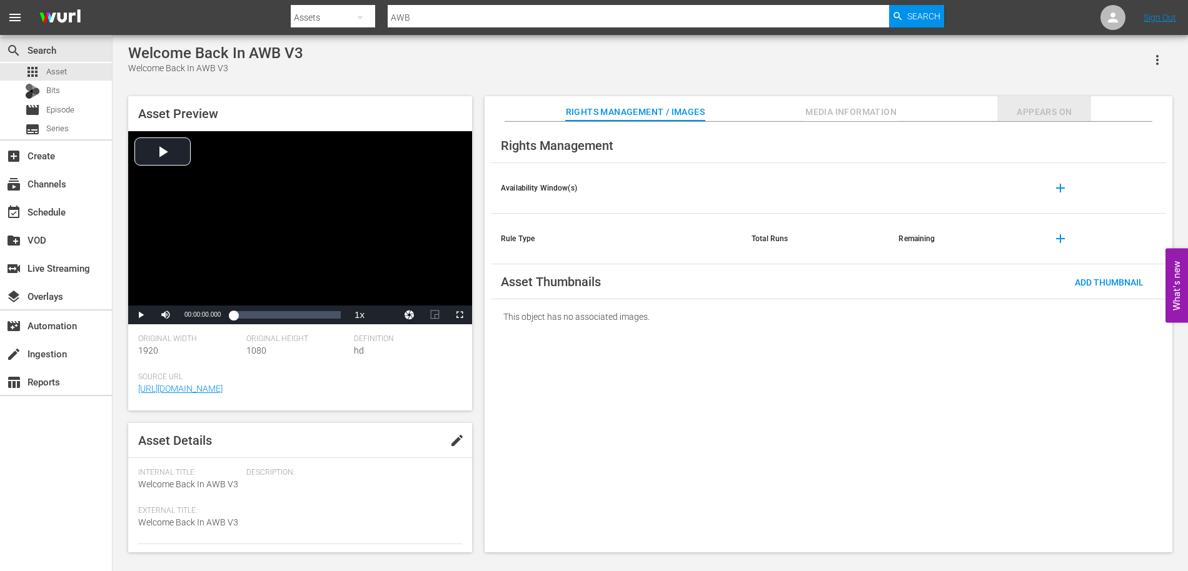
click at [1031, 111] on span "Appears On" at bounding box center [1044, 112] width 94 height 16
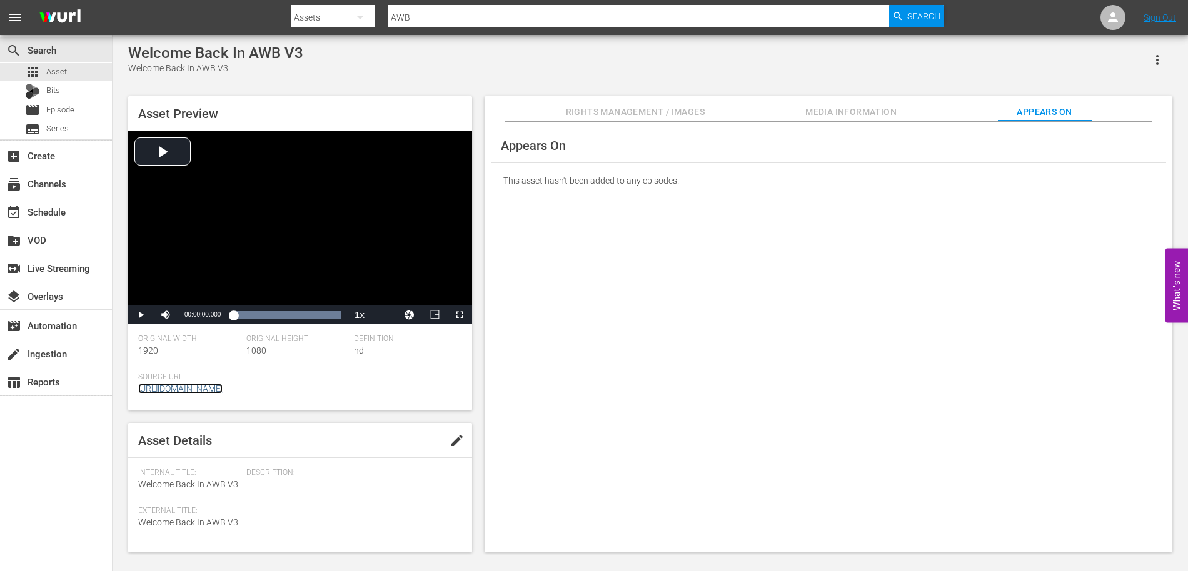
click at [223, 388] on link "[URL][DOMAIN_NAME]" at bounding box center [180, 389] width 84 height 10
click at [331, 54] on div "Welcome Back In AWB V3 Welcome Back In AWB V3" at bounding box center [650, 59] width 1044 height 31
drag, startPoint x: 331, startPoint y: 54, endPoint x: 130, endPoint y: 56, distance: 201.3
click at [130, 56] on div "Welcome Back In AWB V3 Welcome Back In AWB V3" at bounding box center [650, 59] width 1044 height 31
copy div "Welcome Back In AWB V3"
